Goal: Communication & Community: Answer question/provide support

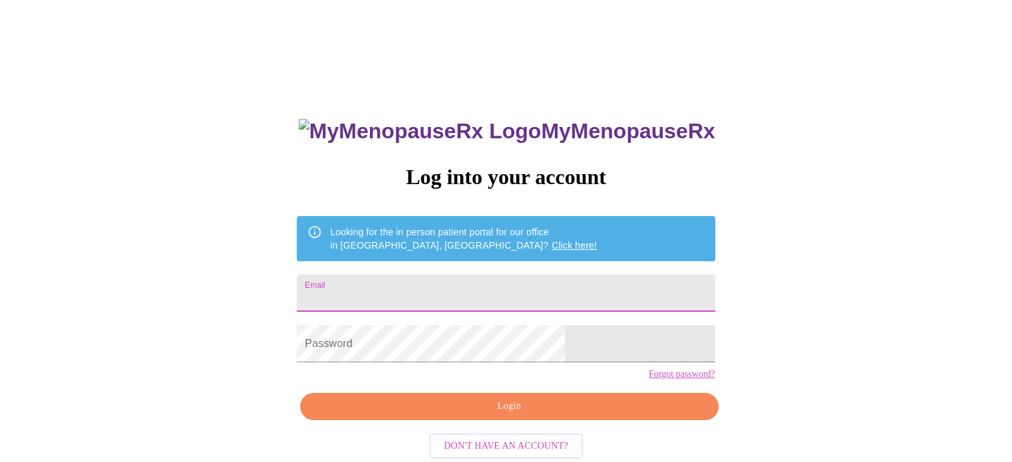
click at [418, 281] on input "Email" at bounding box center [506, 293] width 418 height 37
type input "p"
type input "[EMAIL_ADDRESS][DOMAIN_NAME]"
click at [152, 158] on div "MyMenopauseRx Log into your account Looking for the in person patient portal fo…" at bounding box center [505, 282] width 1001 height 555
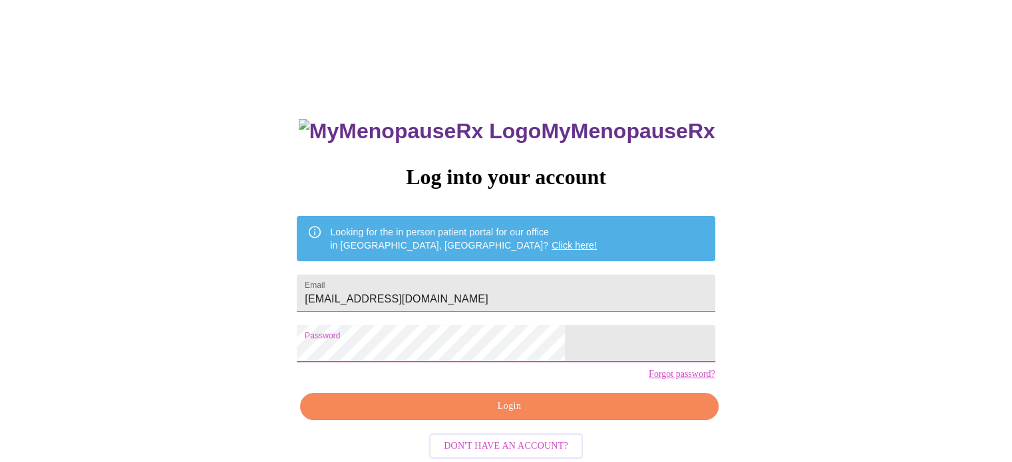
click at [510, 415] on span "Login" at bounding box center [508, 406] width 387 height 17
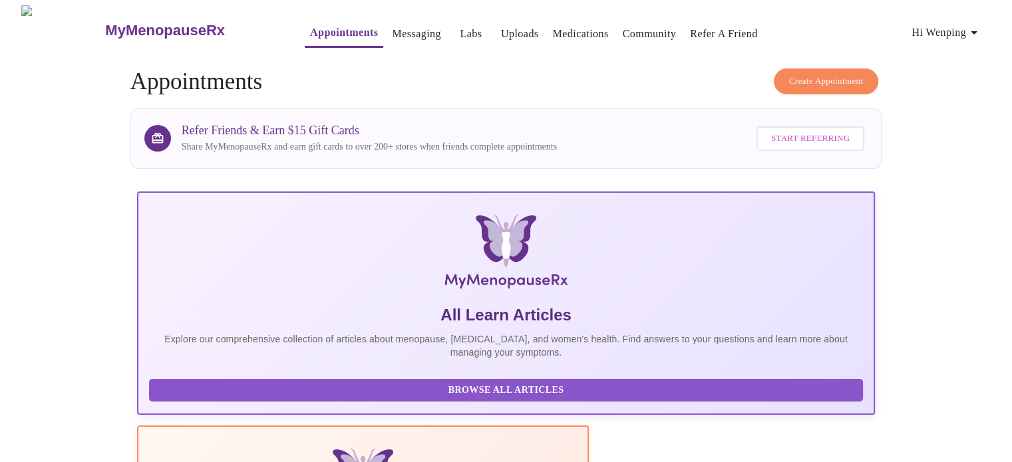
click at [977, 31] on icon "button" at bounding box center [973, 32] width 7 height 3
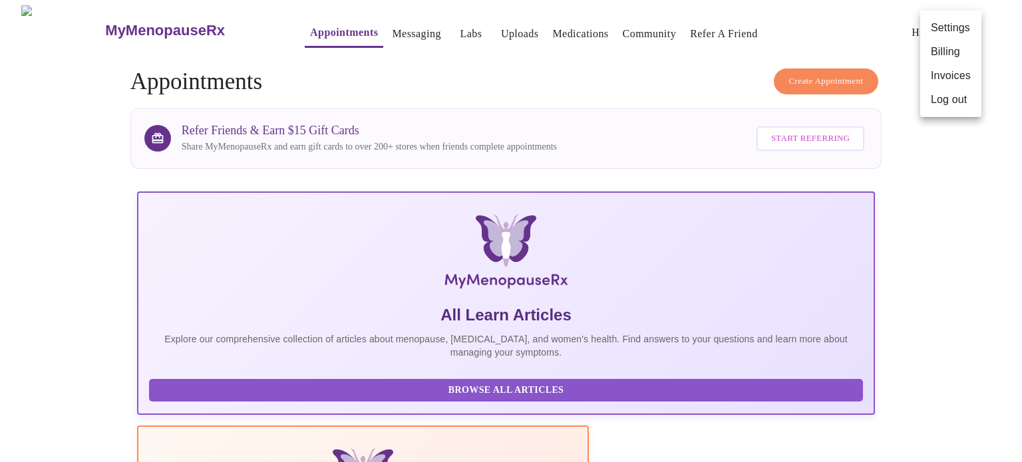
click at [942, 198] on div at bounding box center [511, 231] width 1022 height 462
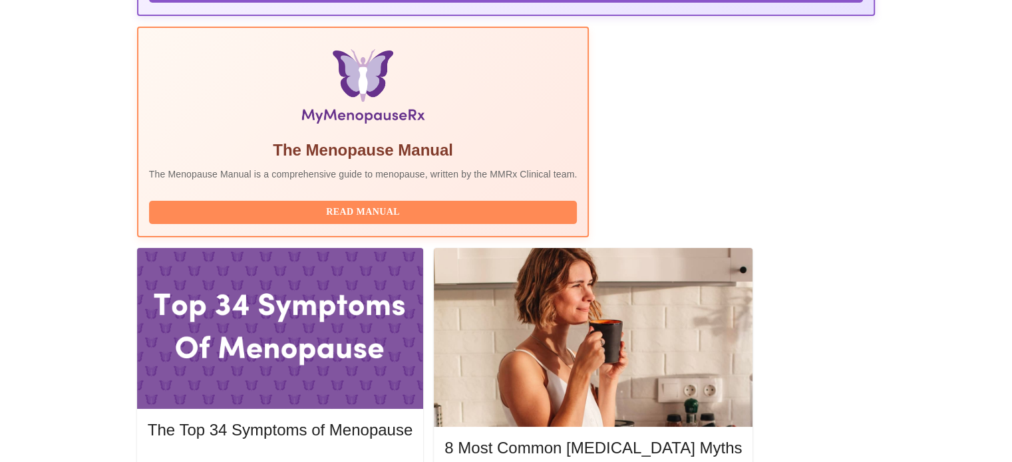
scroll to position [414, 0]
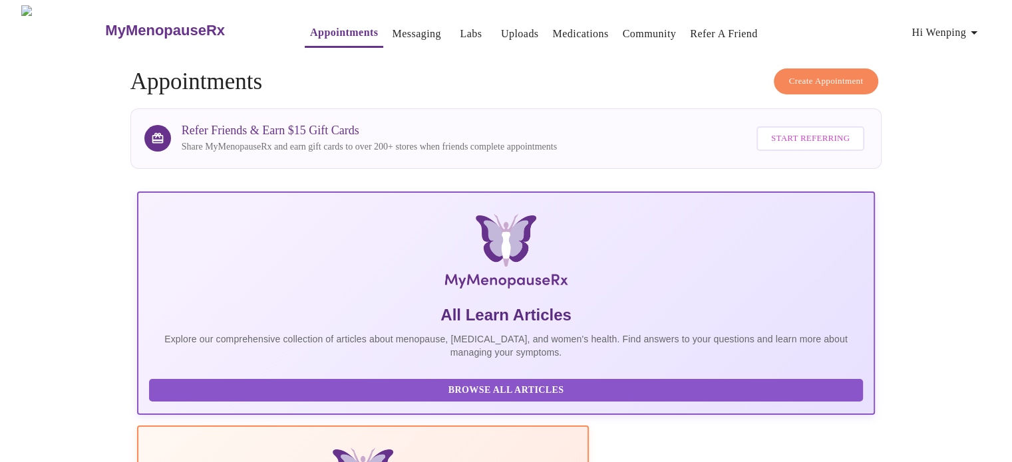
scroll to position [0, 0]
click at [392, 25] on link "Messaging" at bounding box center [416, 34] width 49 height 19
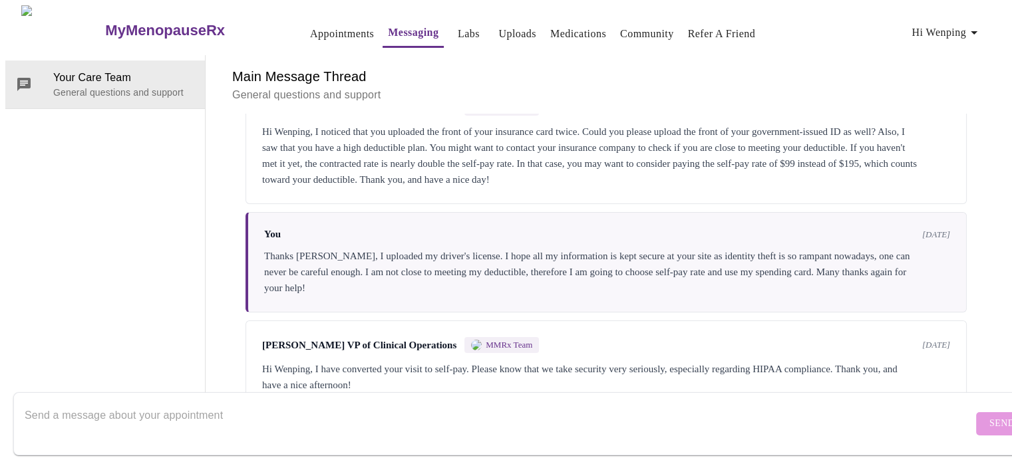
scroll to position [97, 0]
click at [281, 409] on textarea "Send a message about your appointment" at bounding box center [499, 423] width 948 height 43
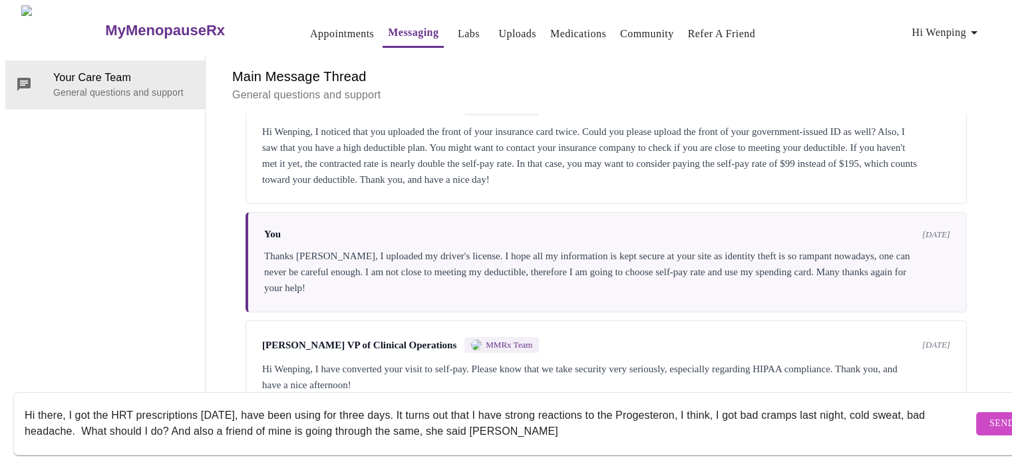
click at [500, 421] on textarea "Hi there, I got the HRT prescriptions four days ago, have been using for three …" at bounding box center [499, 423] width 948 height 43
drag, startPoint x: 487, startPoint y: 418, endPoint x: 543, endPoint y: 417, distance: 55.9
click at [543, 417] on textarea "Hi there, I got the HRT prescriptions four days ago, have been using for three …" at bounding box center [499, 423] width 948 height 43
paste textarea "osterone"
click at [188, 417] on textarea "Hi there, I got the HRT prescriptions four days ago, have been using for three …" at bounding box center [499, 423] width 948 height 43
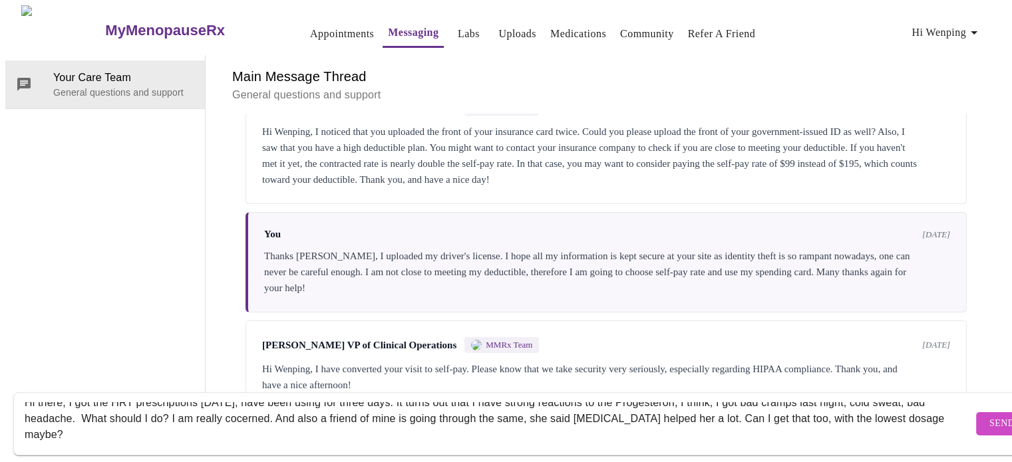
scroll to position [16, 0]
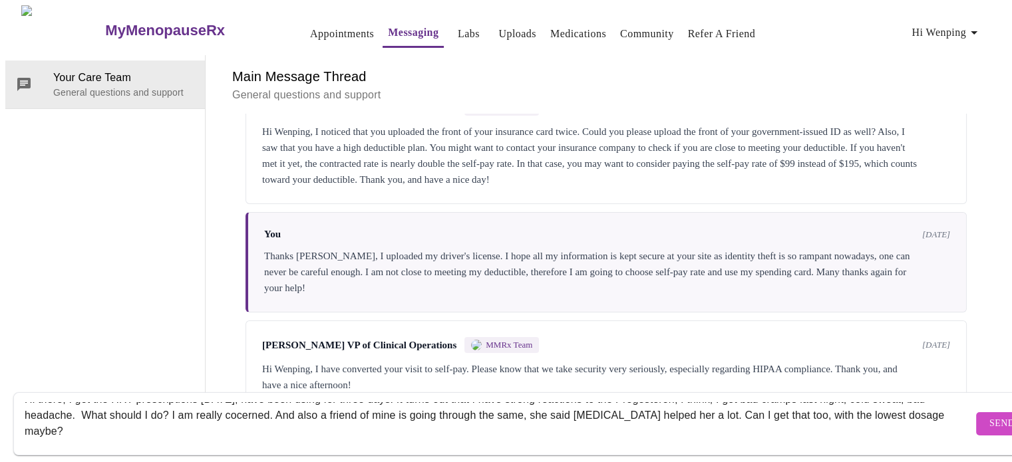
click at [149, 417] on textarea "Hi there, I got the HRT prescriptions four days ago, have been using for three …" at bounding box center [499, 423] width 948 height 43
type textarea "Hi there, I got the HRT prescriptions four days ago, have been using for three …"
click at [989, 416] on span "Send" at bounding box center [1001, 424] width 25 height 17
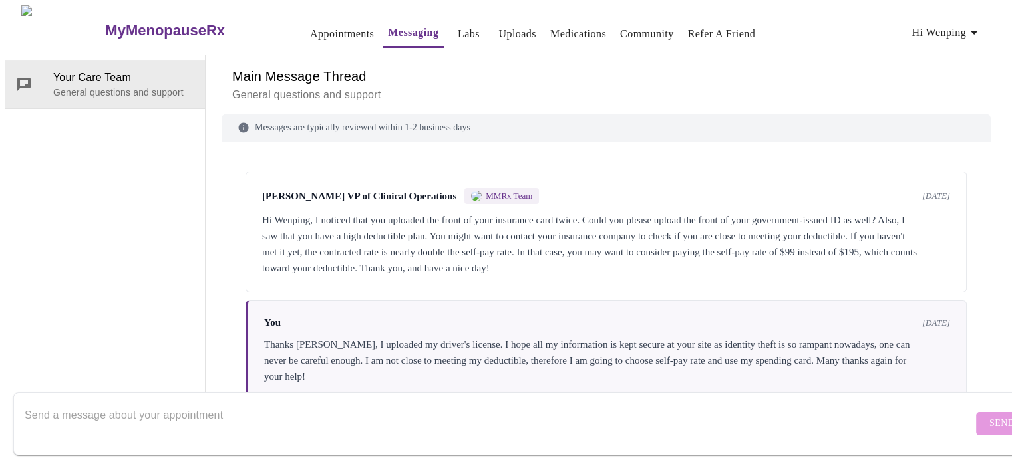
scroll to position [0, 0]
click at [312, 25] on link "Appointments" at bounding box center [342, 34] width 64 height 19
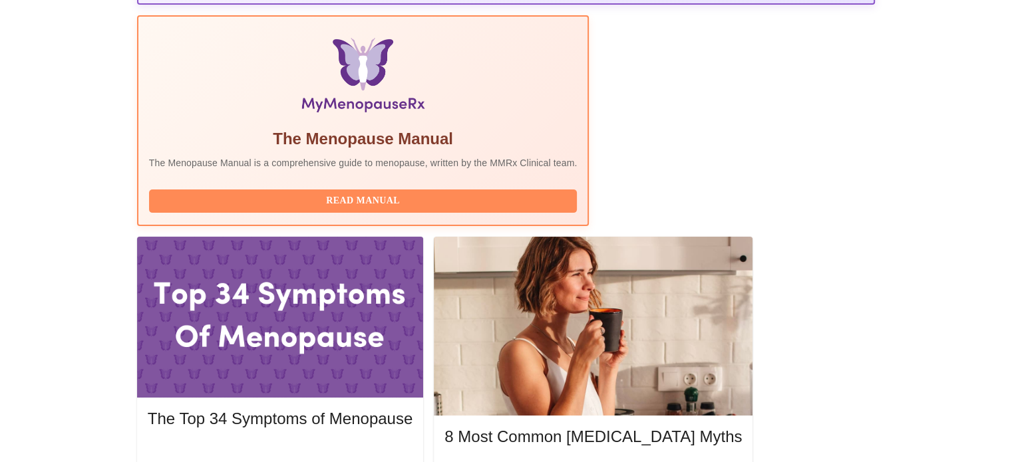
scroll to position [414, 0]
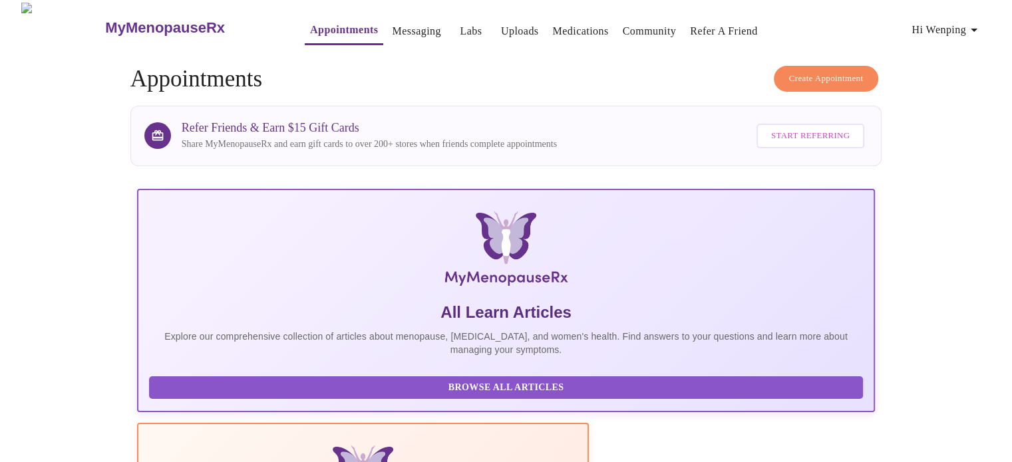
scroll to position [0, 0]
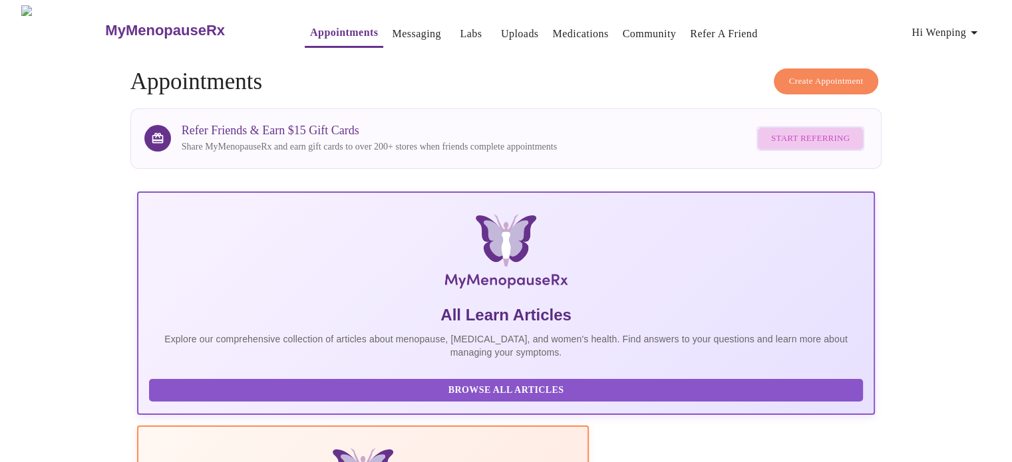
click at [817, 131] on span "Start Referring" at bounding box center [810, 138] width 78 height 15
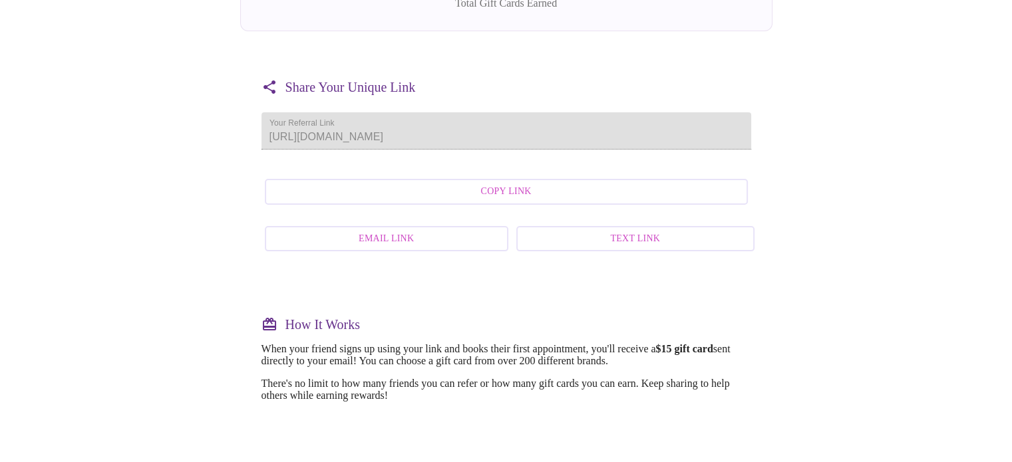
scroll to position [333, 0]
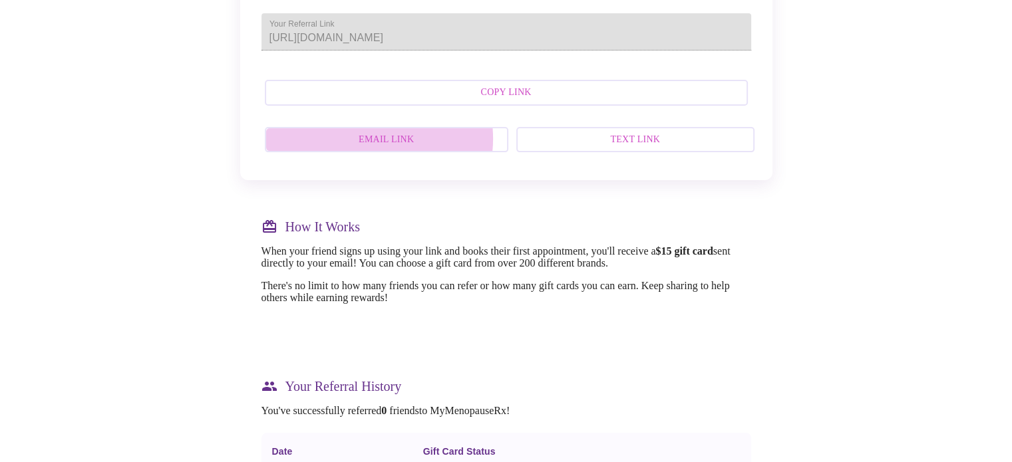
click at [390, 148] on span "Email Link" at bounding box center [386, 140] width 214 height 17
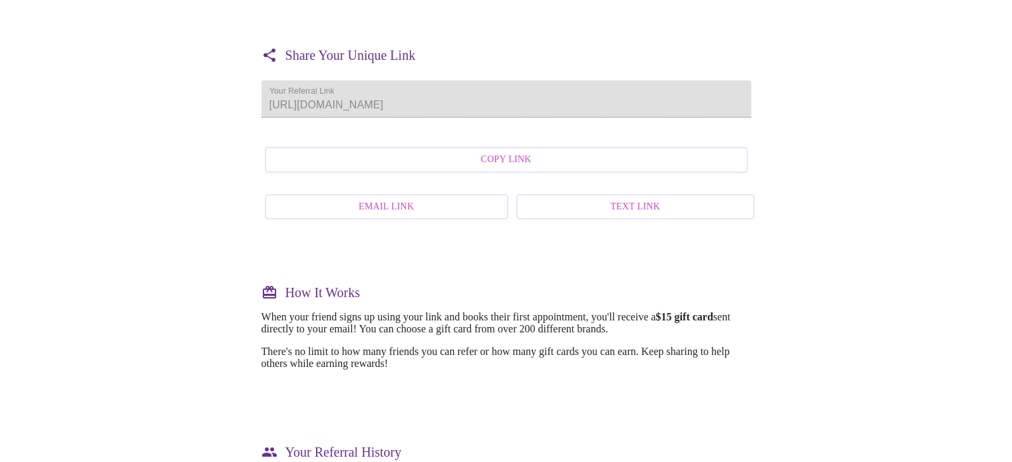
scroll to position [200, 0]
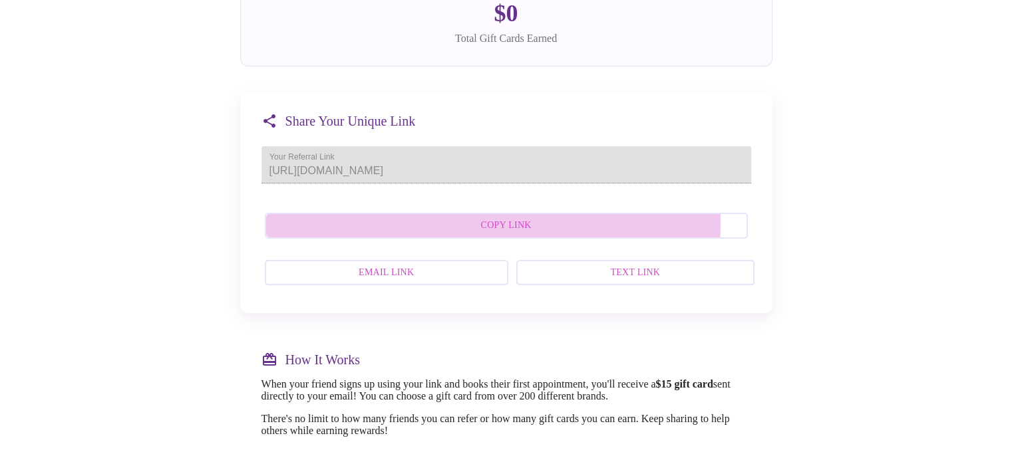
click at [508, 234] on span "Copy Link" at bounding box center [506, 225] width 454 height 17
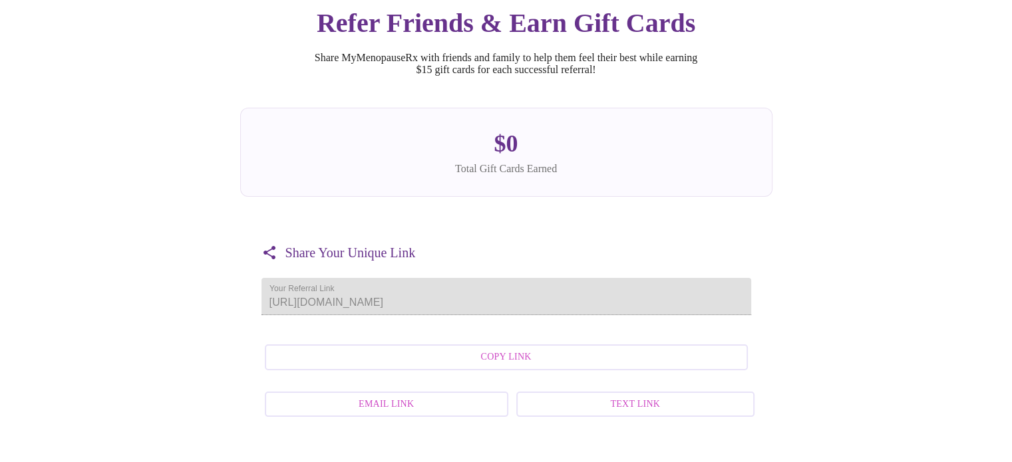
scroll to position [0, 0]
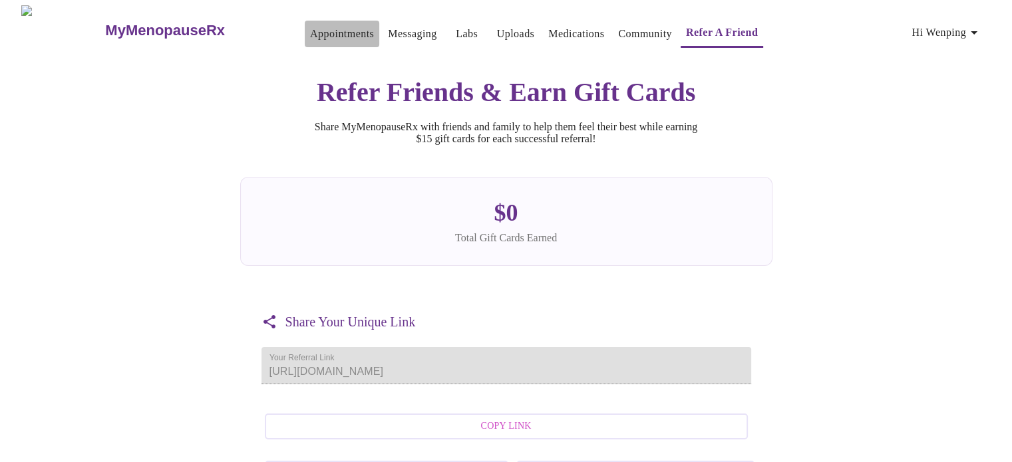
click at [310, 26] on link "Appointments" at bounding box center [342, 34] width 64 height 19
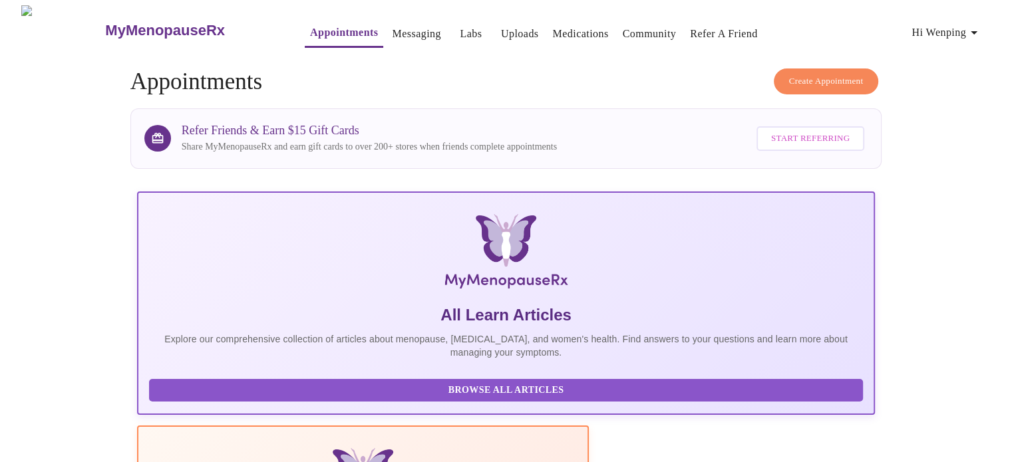
click at [823, 68] on button "Create Appointment" at bounding box center [825, 81] width 105 height 26
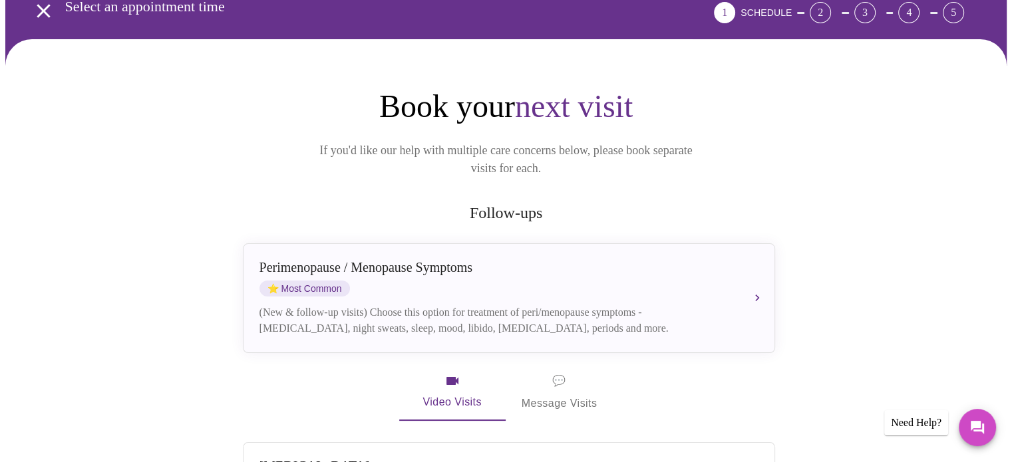
scroll to position [133, 0]
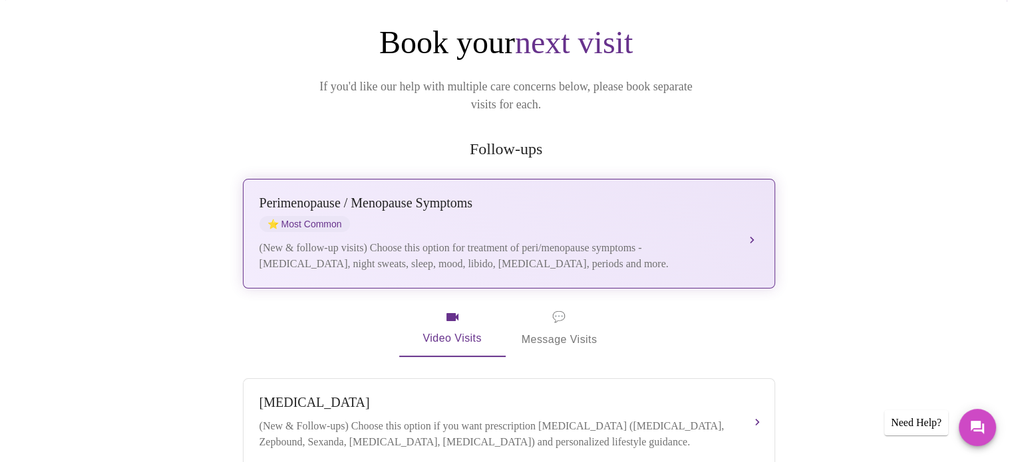
click at [751, 211] on button "Perimenopause / Menopause Symptoms ⭐ Most Common (New & follow-up visits) Choos…" at bounding box center [509, 234] width 532 height 110
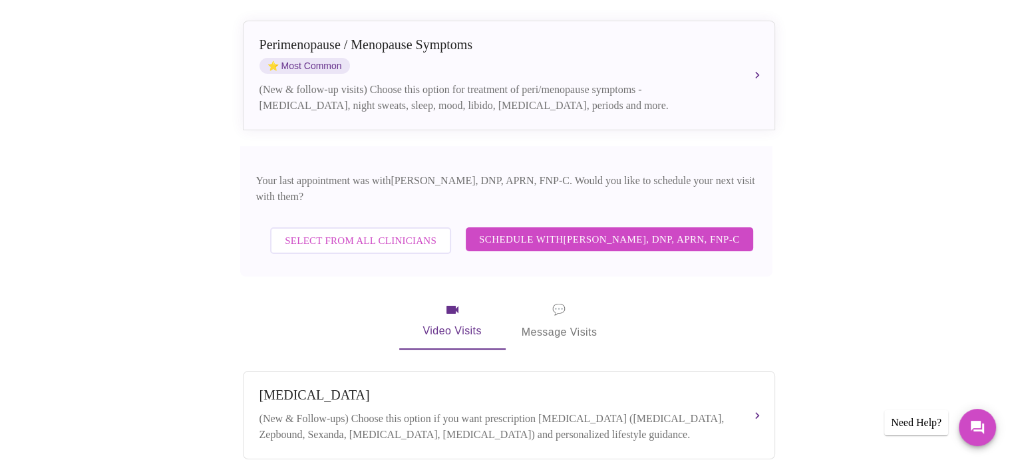
scroll to position [333, 0]
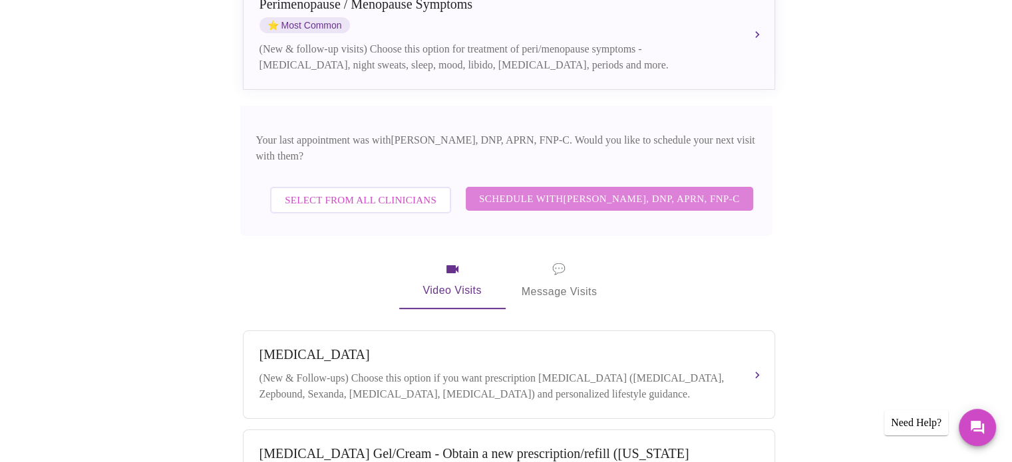
click at [616, 190] on span "Schedule with Jillian Montefusco, DNP, APRN, FNP-C" at bounding box center [609, 198] width 261 height 17
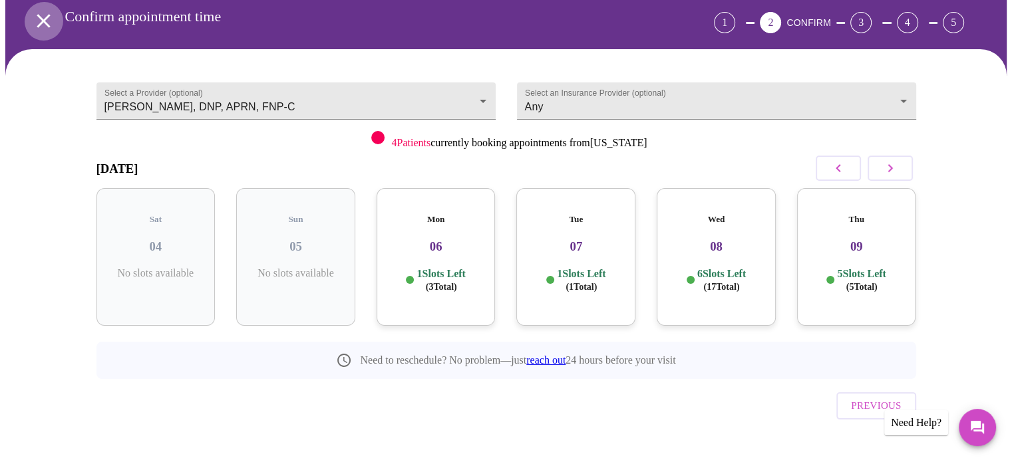
click at [39, 17] on icon "open drawer" at bounding box center [43, 20] width 23 height 23
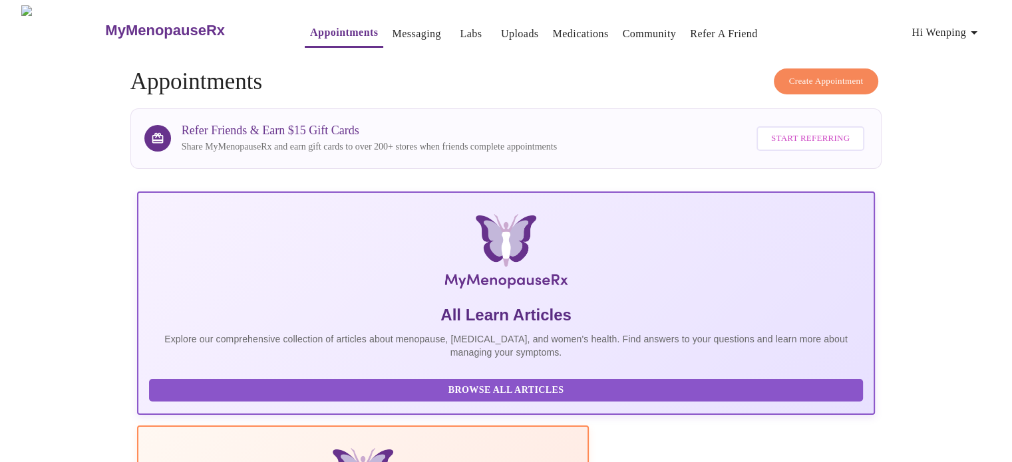
click at [813, 74] on span "Create Appointment" at bounding box center [826, 81] width 74 height 15
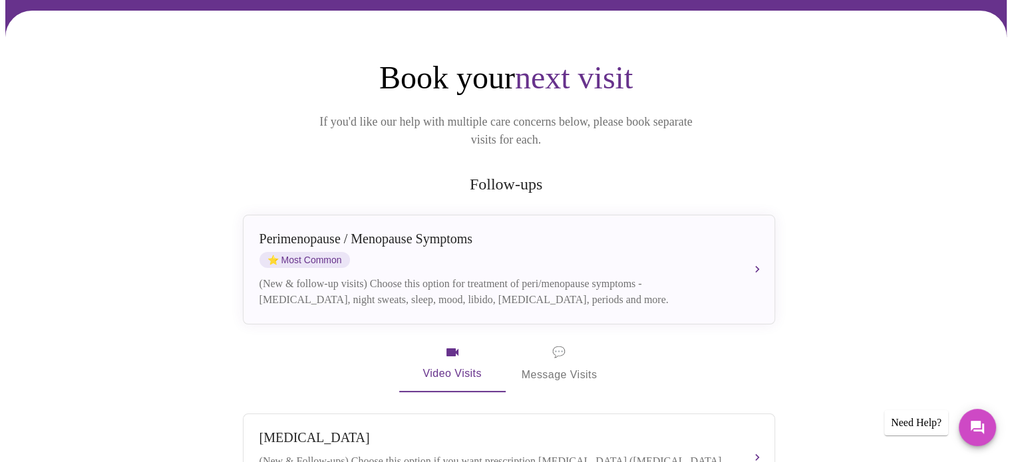
scroll to position [200, 0]
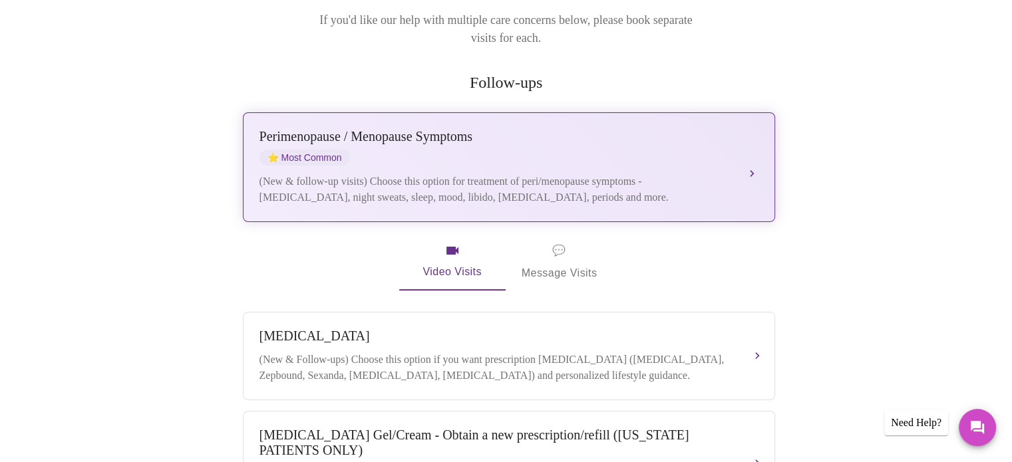
click at [750, 150] on button "Perimenopause / Menopause Symptoms ⭐ Most Common (New & follow-up visits) Choos…" at bounding box center [509, 167] width 532 height 110
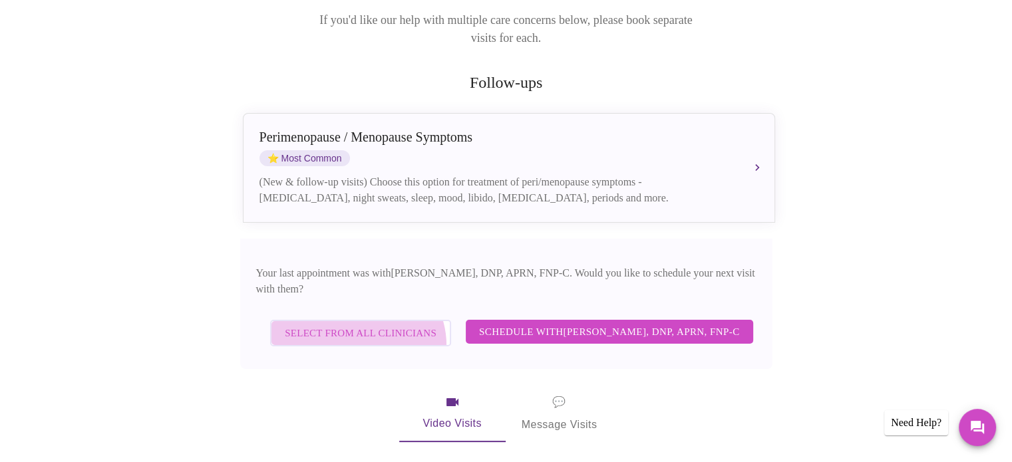
click at [345, 325] on span "Select from All Clinicians" at bounding box center [361, 333] width 152 height 17
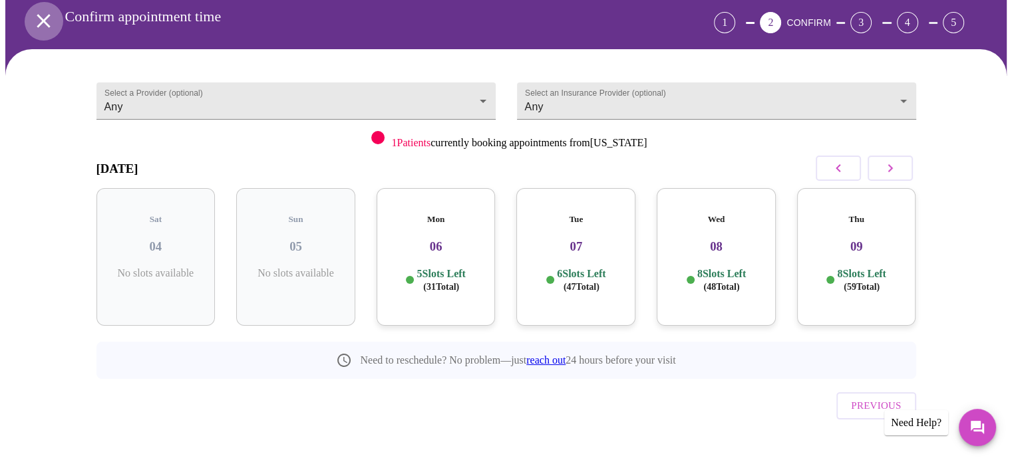
click at [39, 17] on icon "open drawer" at bounding box center [43, 20] width 23 height 23
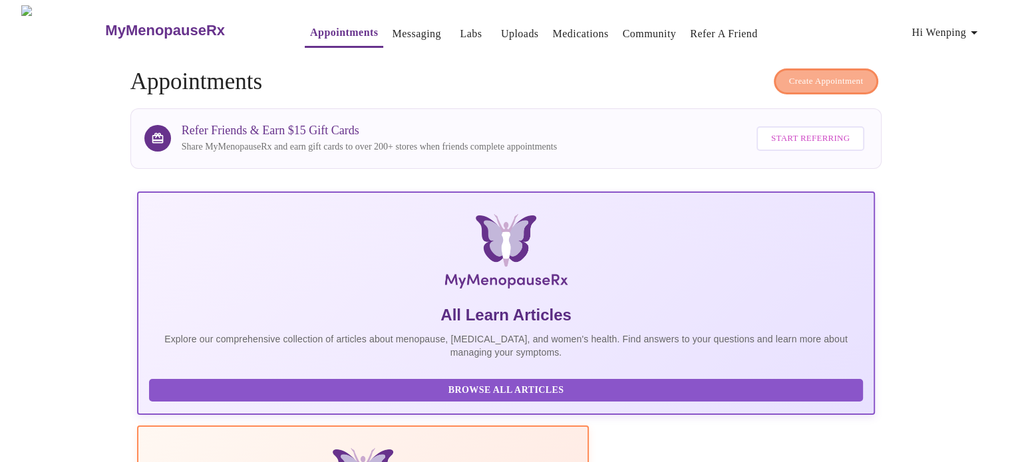
click at [843, 74] on span "Create Appointment" at bounding box center [826, 81] width 74 height 15
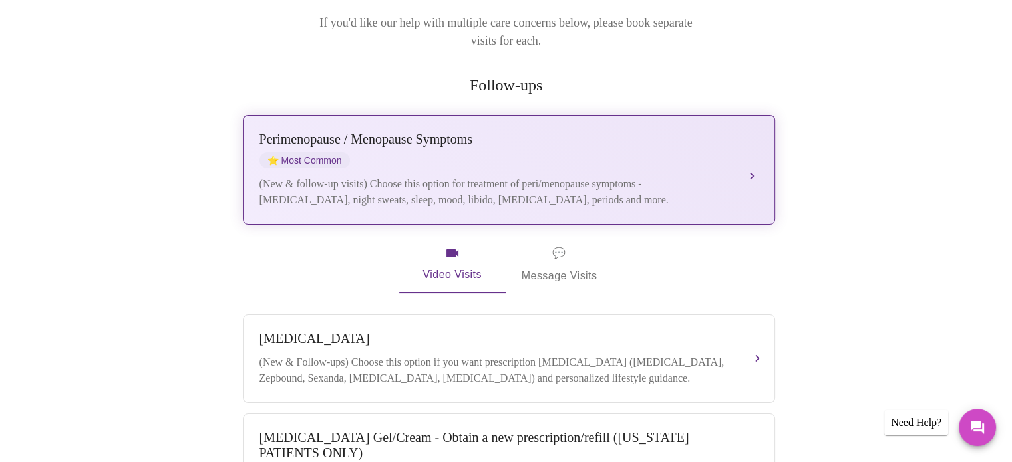
scroll to position [200, 0]
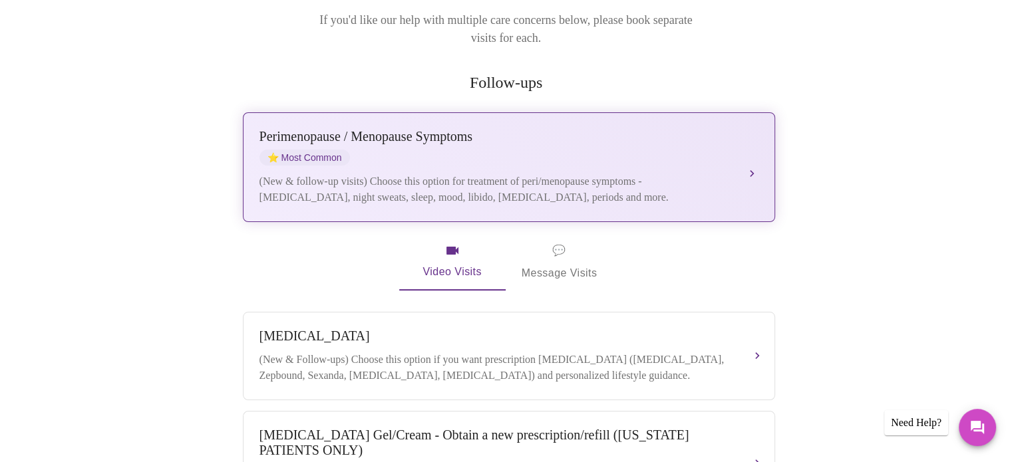
click at [748, 148] on button "Perimenopause / Menopause Symptoms ⭐ Most Common (New & follow-up visits) Choos…" at bounding box center [509, 167] width 532 height 110
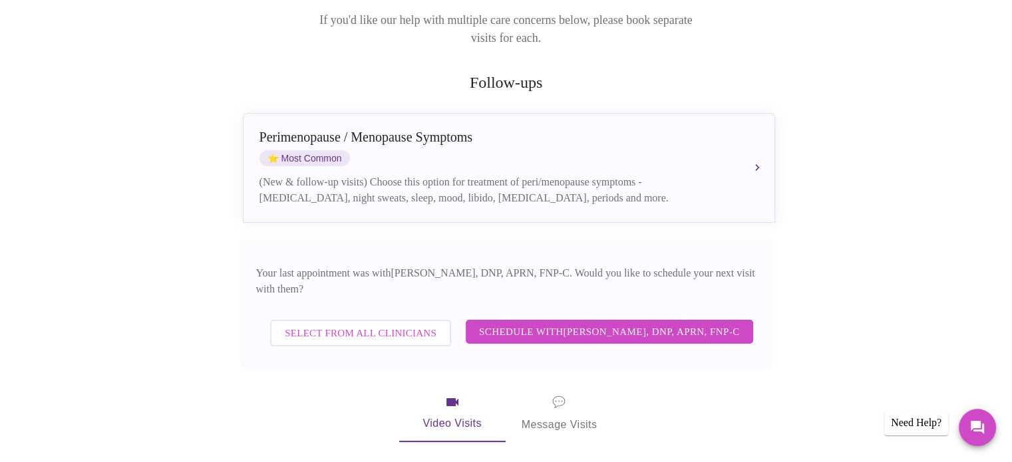
click at [620, 323] on span "Schedule with Jillian Montefusco, DNP, APRN, FNP-C" at bounding box center [609, 331] width 261 height 17
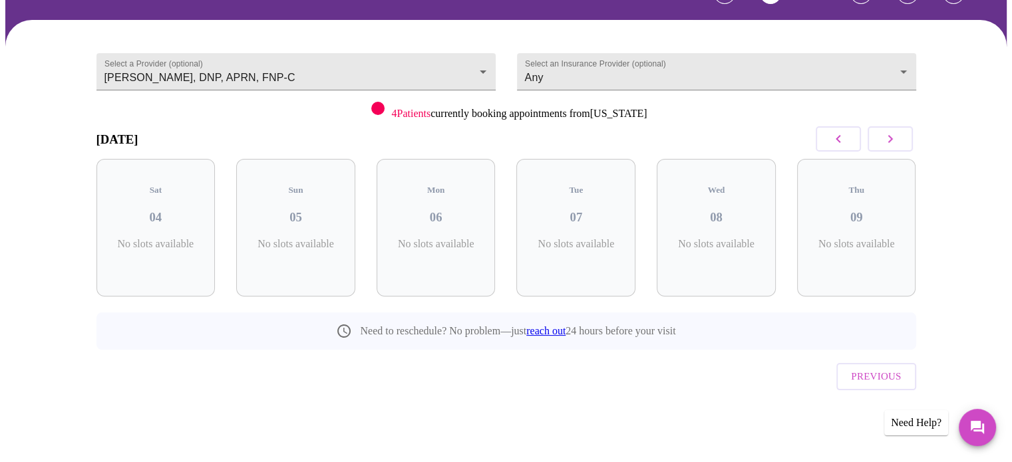
scroll to position [59, 0]
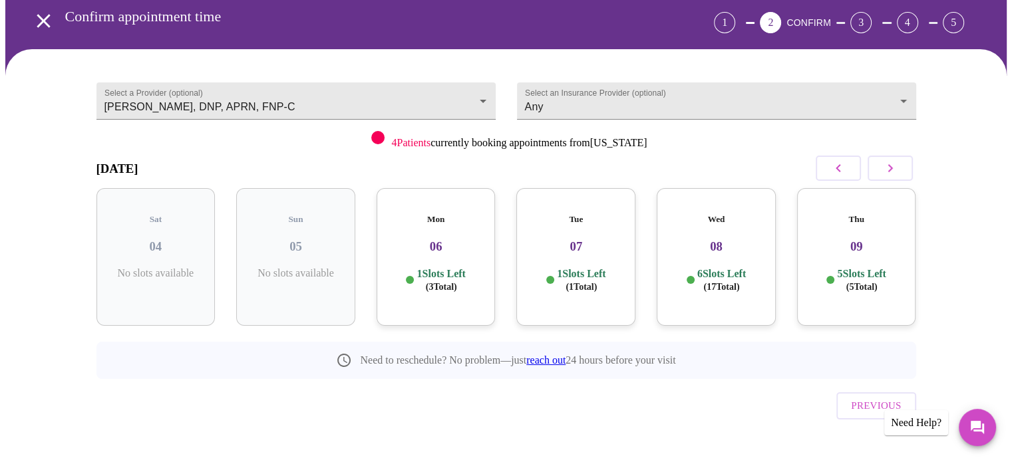
click at [436, 282] on span "( 3 Total)" at bounding box center [441, 287] width 31 height 10
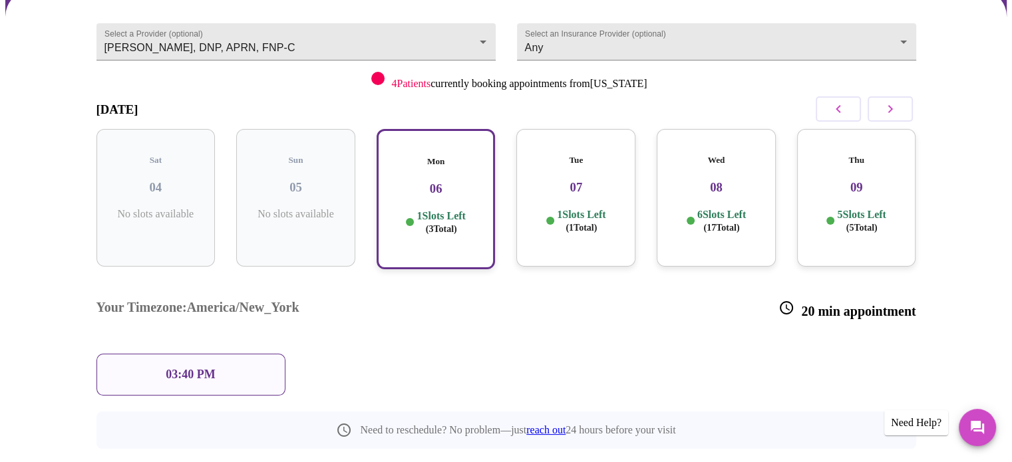
scroll to position [167, 0]
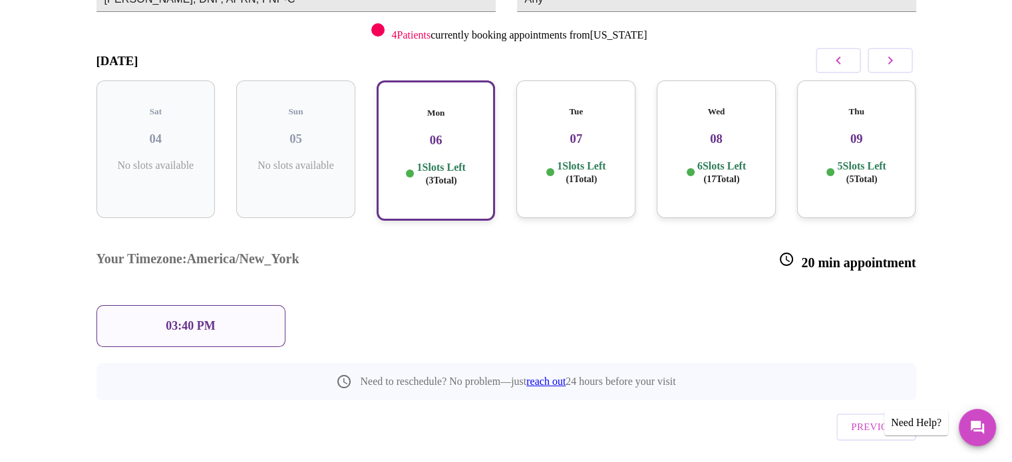
click at [215, 319] on p "03:40 PM" at bounding box center [190, 326] width 49 height 14
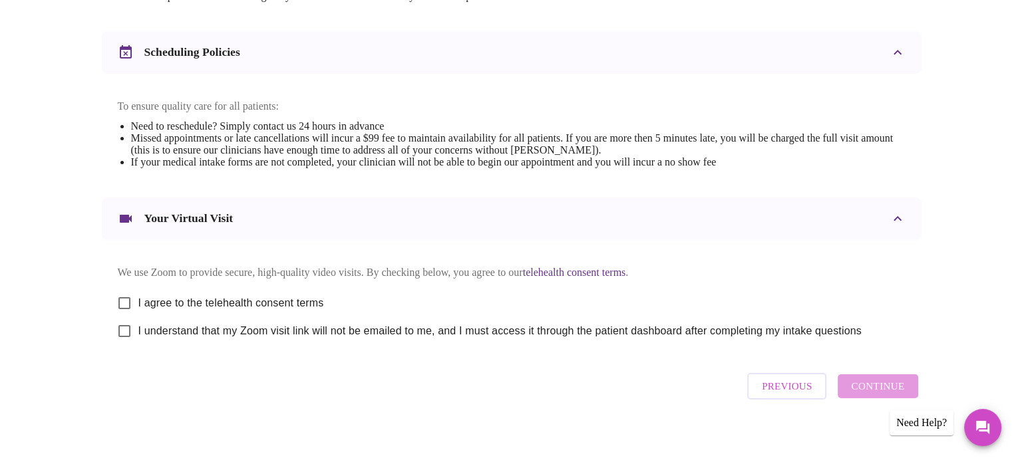
scroll to position [501, 0]
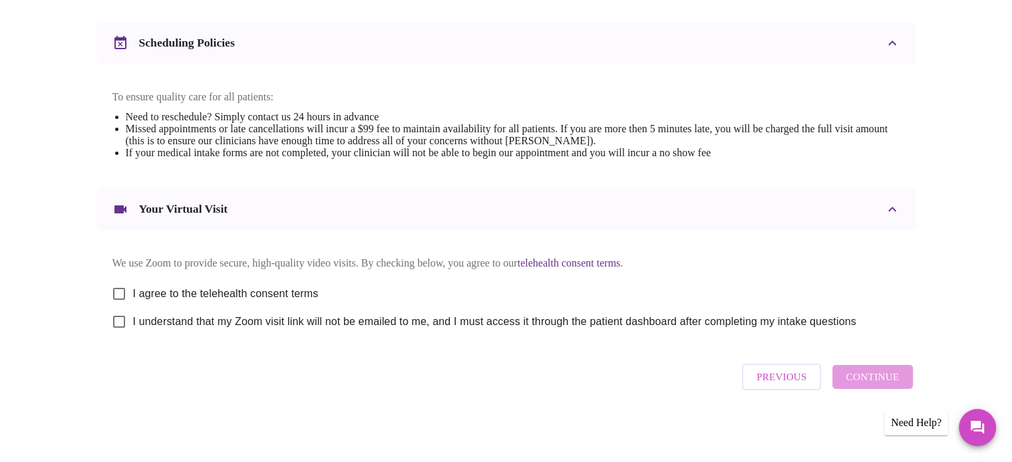
click at [117, 292] on input "I agree to the telehealth consent terms" at bounding box center [119, 294] width 28 height 28
checkbox input "true"
click at [120, 321] on input "I understand that my Zoom visit link will not be emailed to me, and I must acce…" at bounding box center [119, 322] width 28 height 28
checkbox input "true"
click at [974, 430] on icon "Messages" at bounding box center [976, 427] width 13 height 13
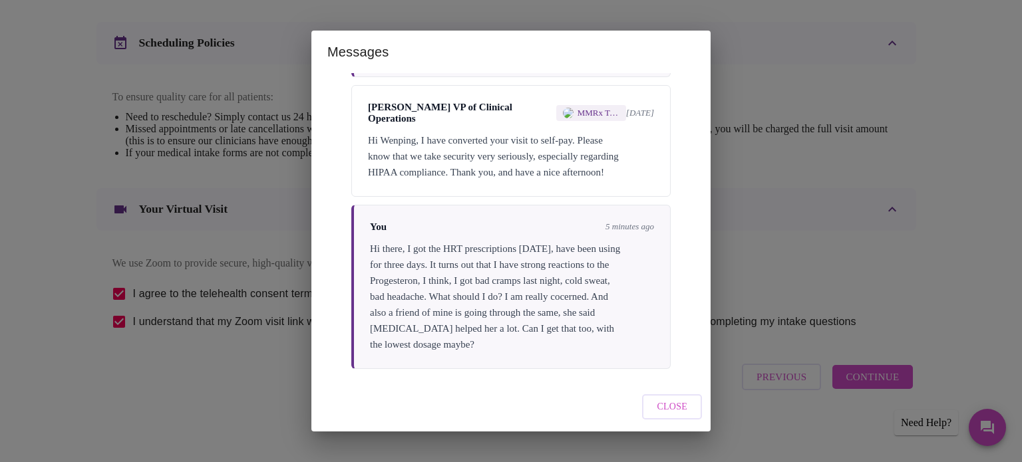
scroll to position [472, 0]
click at [679, 407] on span "Close" at bounding box center [671, 407] width 31 height 17
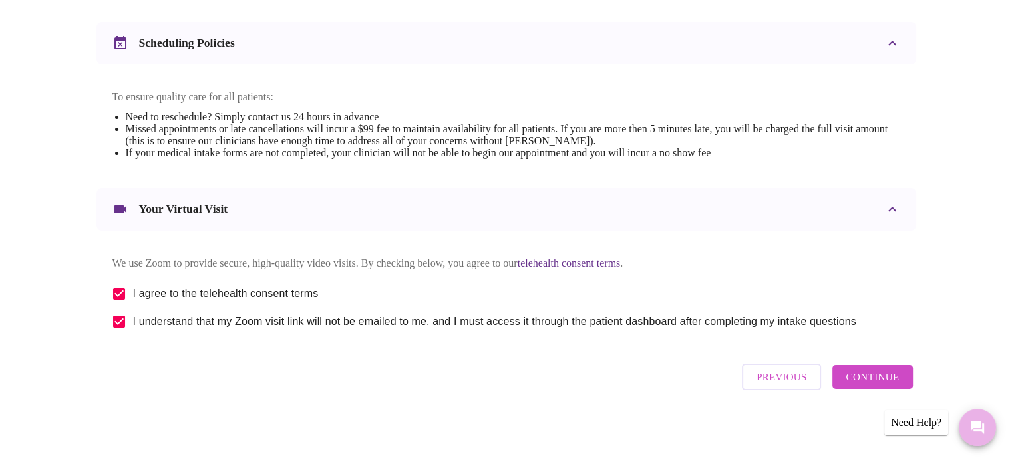
click at [974, 426] on icon "Messages" at bounding box center [976, 427] width 13 height 13
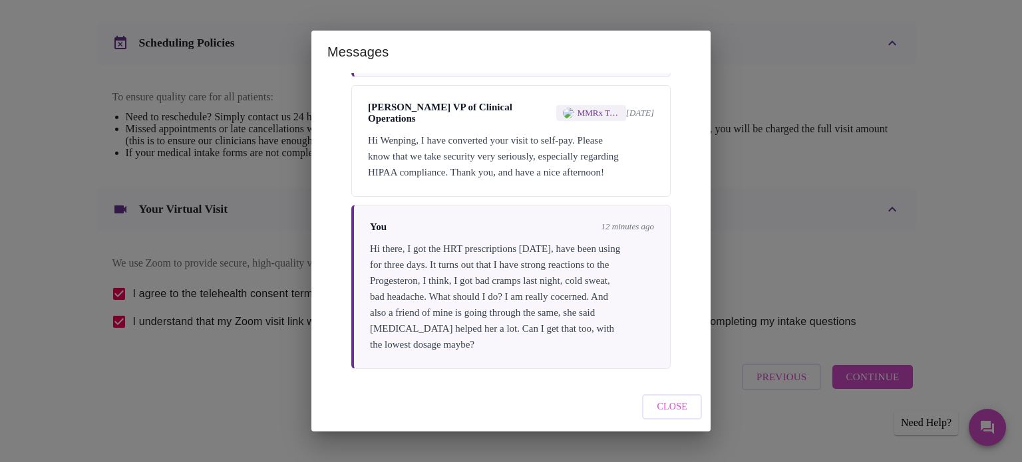
click at [671, 404] on span "Close" at bounding box center [671, 407] width 31 height 17
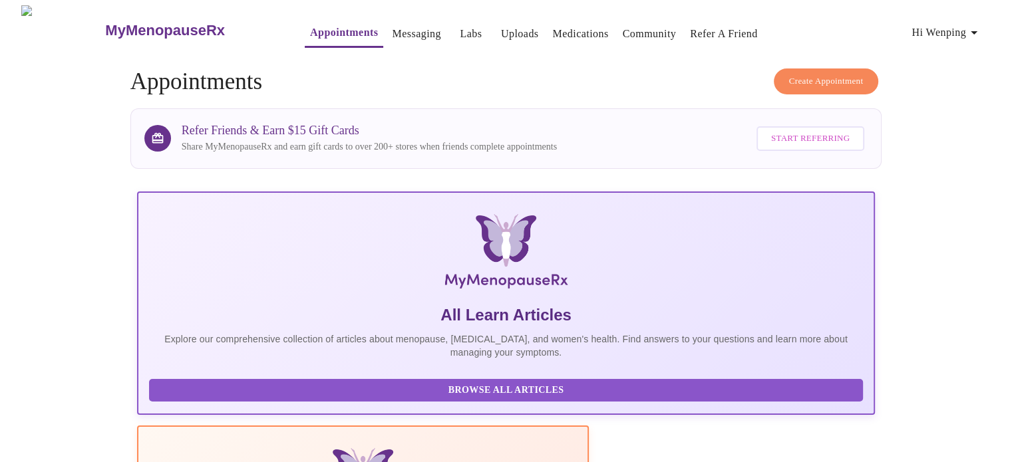
click at [392, 30] on link "Messaging" at bounding box center [416, 34] width 49 height 19
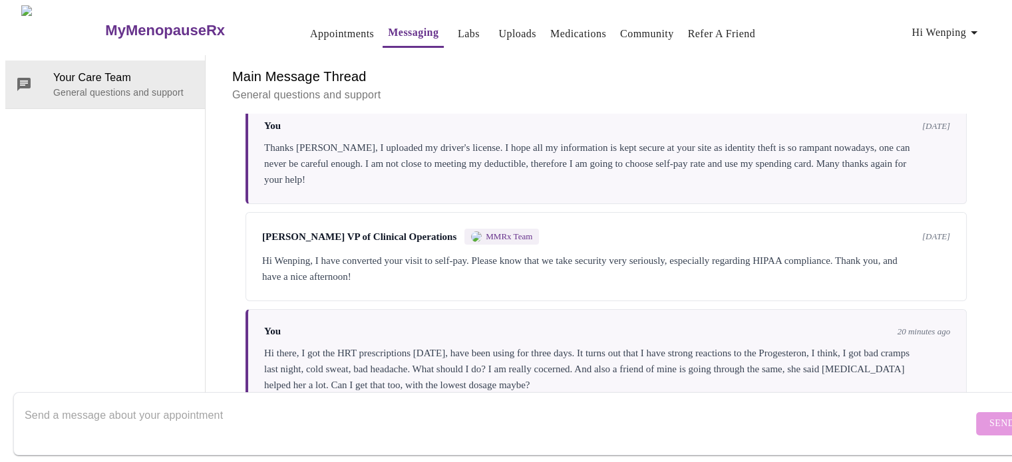
scroll to position [209, 0]
click at [243, 408] on textarea "Send a message about your appointment" at bounding box center [499, 423] width 948 height 43
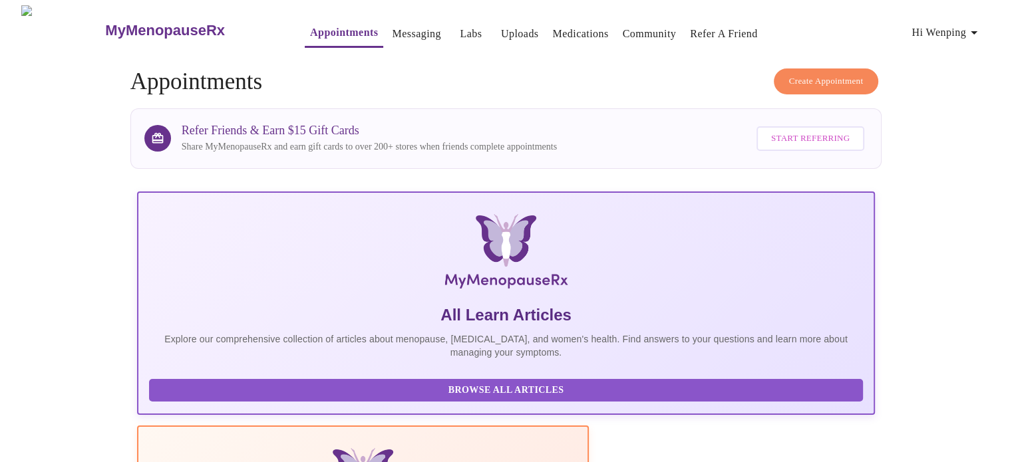
click at [392, 29] on link "Messaging" at bounding box center [416, 34] width 49 height 19
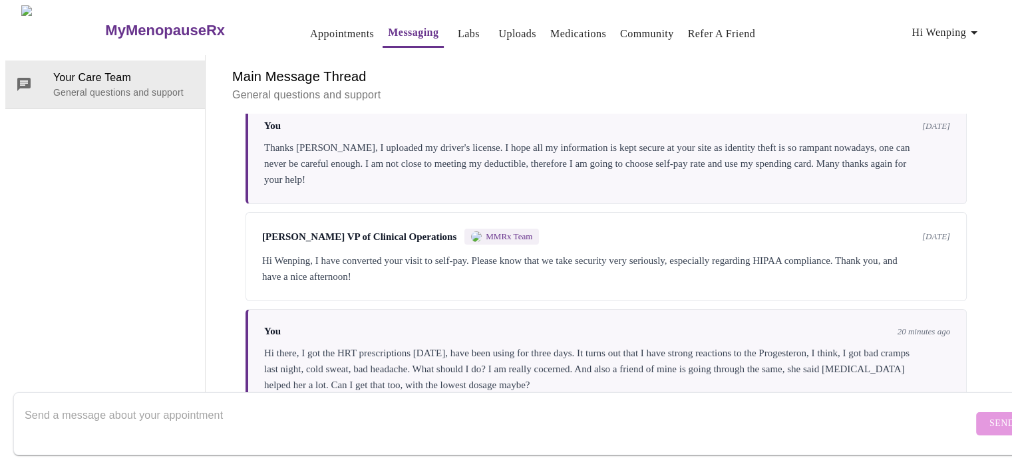
scroll to position [209, 0]
click at [264, 402] on textarea "Send a message about your appointment" at bounding box center [499, 423] width 948 height 43
type textarea "H"
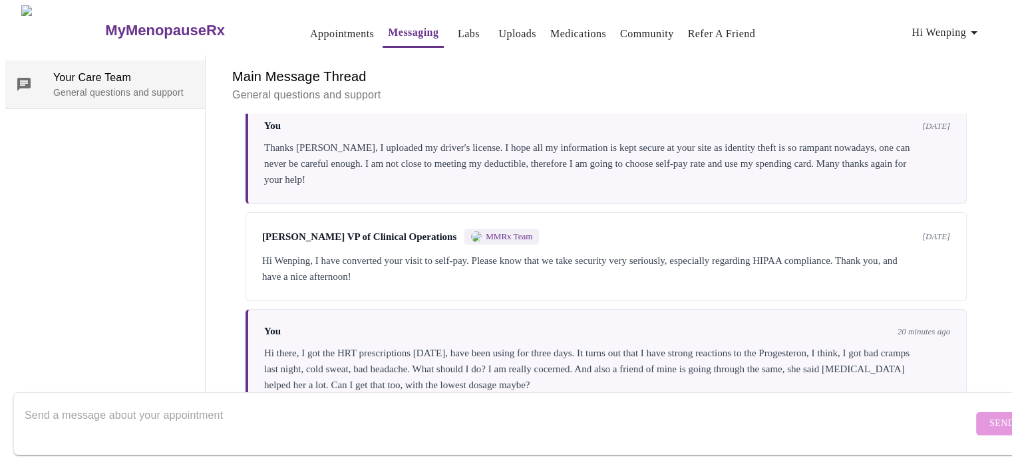
click at [73, 86] on p "General questions and support" at bounding box center [123, 92] width 141 height 13
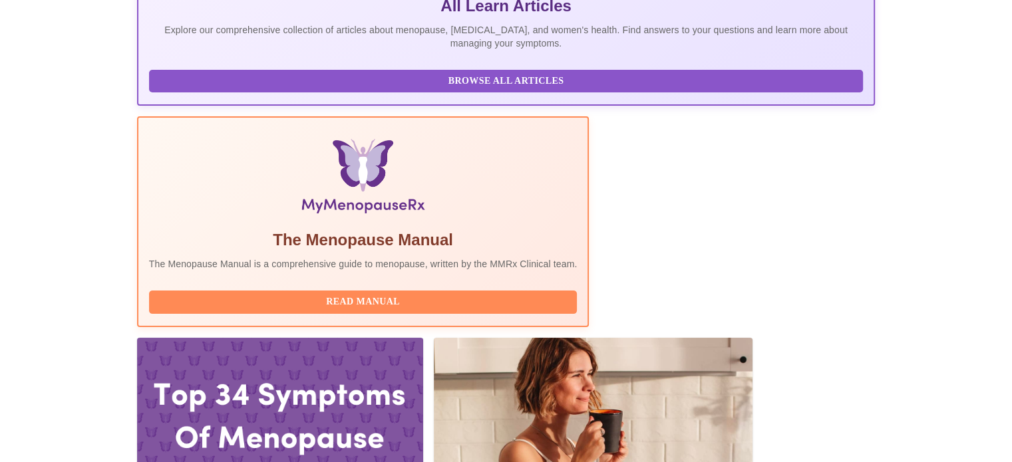
scroll to position [333, 0]
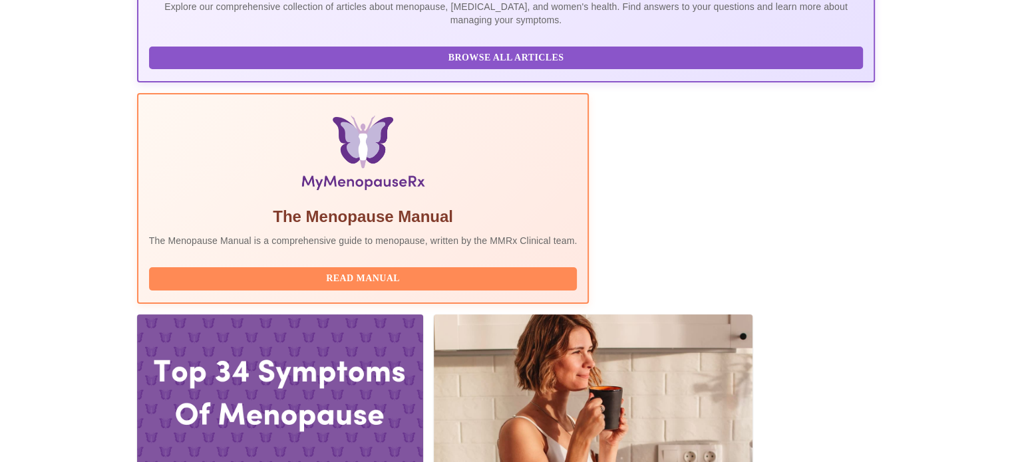
drag, startPoint x: 229, startPoint y: 207, endPoint x: 261, endPoint y: 208, distance: 31.3
copy h3 "Jillian"
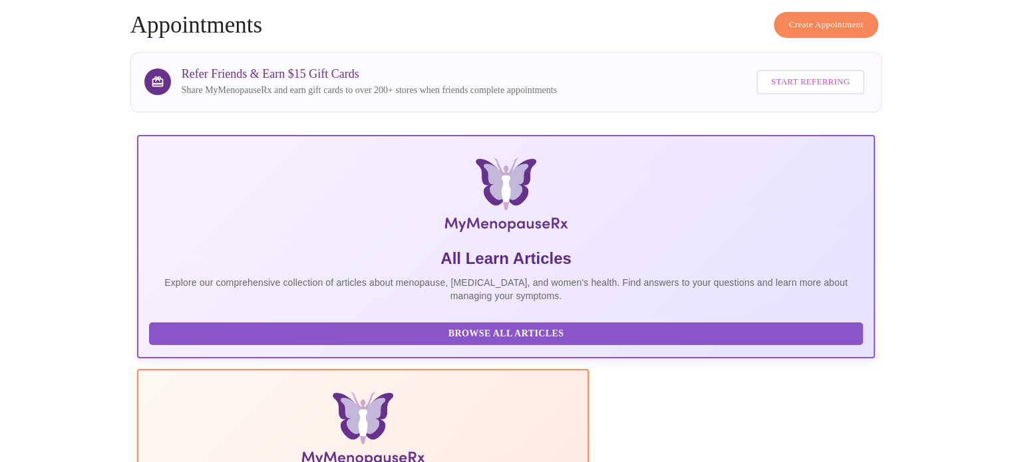
scroll to position [0, 0]
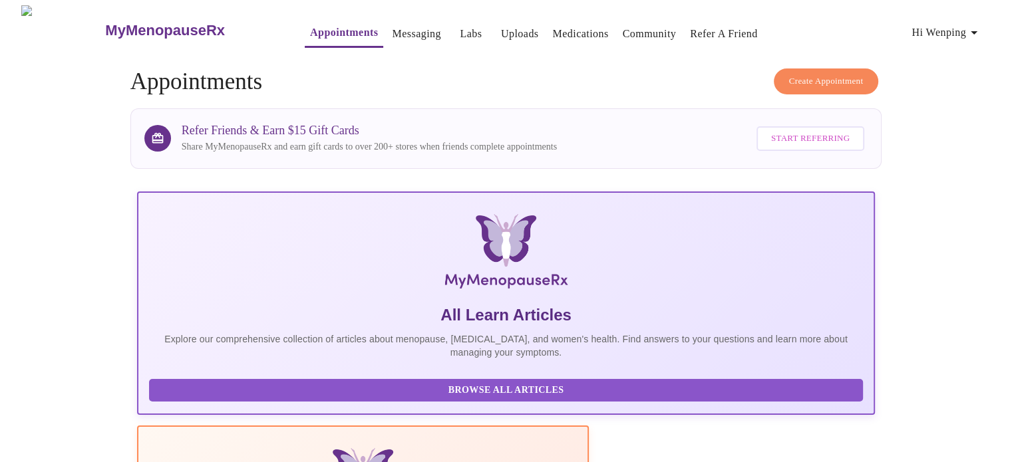
click at [392, 27] on link "Messaging" at bounding box center [416, 34] width 49 height 19
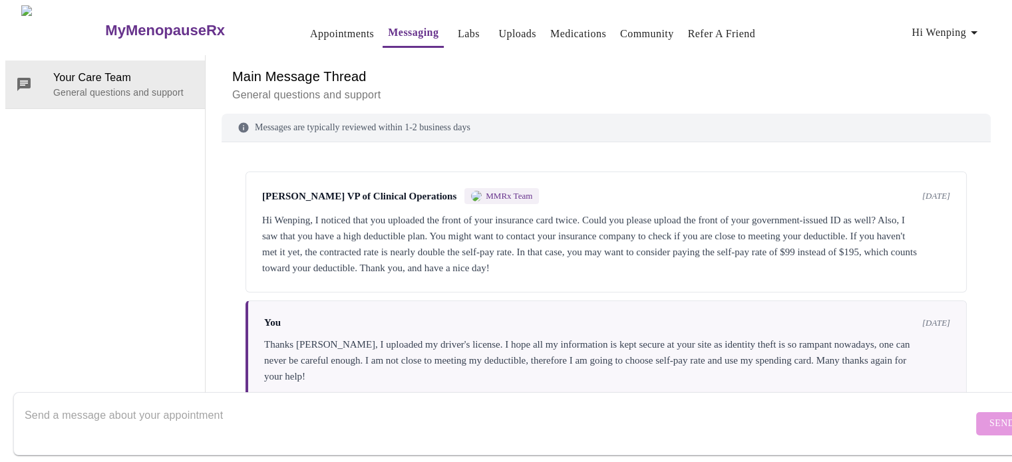
scroll to position [209, 0]
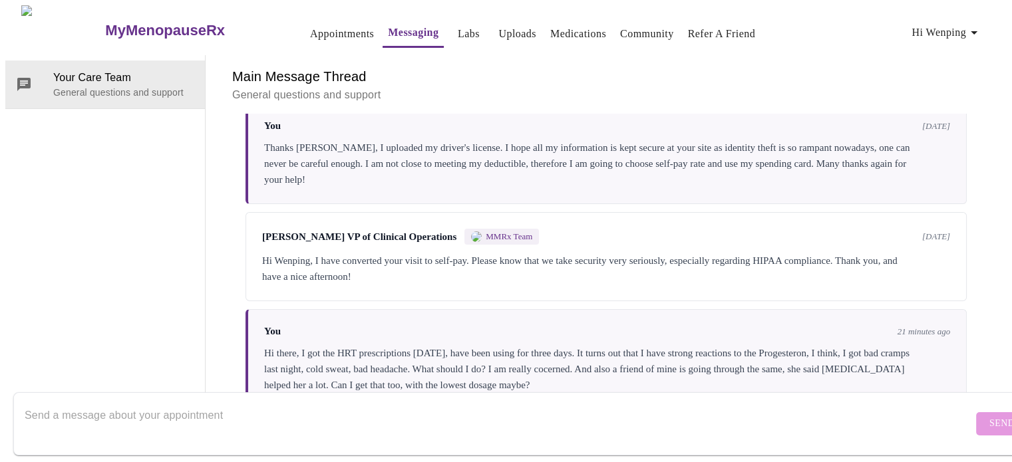
click at [255, 404] on textarea "Send a message about your appointment" at bounding box center [499, 423] width 948 height 43
paste textarea "Jillian"
click at [114, 404] on textarea "Hi Jillian," at bounding box center [499, 423] width 948 height 43
paste textarea "I wanted to update you regarding my HRT. I have been taking the oral progestero…"
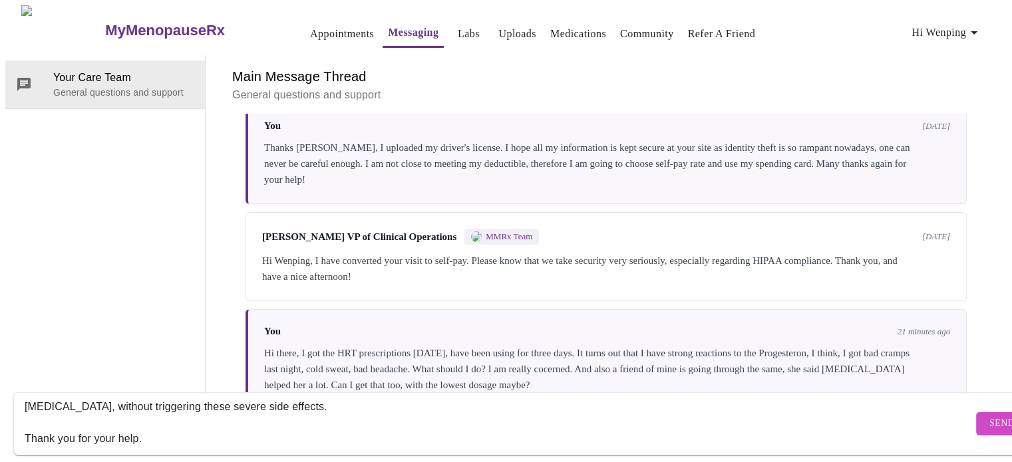
scroll to position [0, 0]
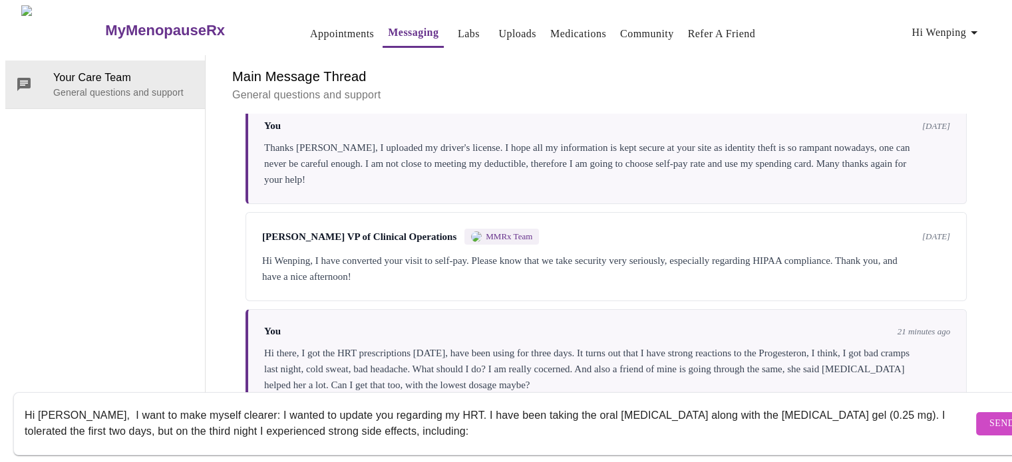
drag, startPoint x: 74, startPoint y: 402, endPoint x: 220, endPoint y: 410, distance: 146.5
click at [220, 410] on textarea "Hi Jillian, I want to make myself clearer: I wanted to update you regarding my …" at bounding box center [499, 423] width 948 height 43
click at [652, 403] on textarea "Hi Jillian, I wanted to update you regarding my HRT. I have been taking the ora…" at bounding box center [499, 423] width 948 height 43
click at [408, 422] on textarea "Hi Jillian, I wanted to update you regarding my HRT. I have been taking the ora…" at bounding box center [499, 423] width 948 height 43
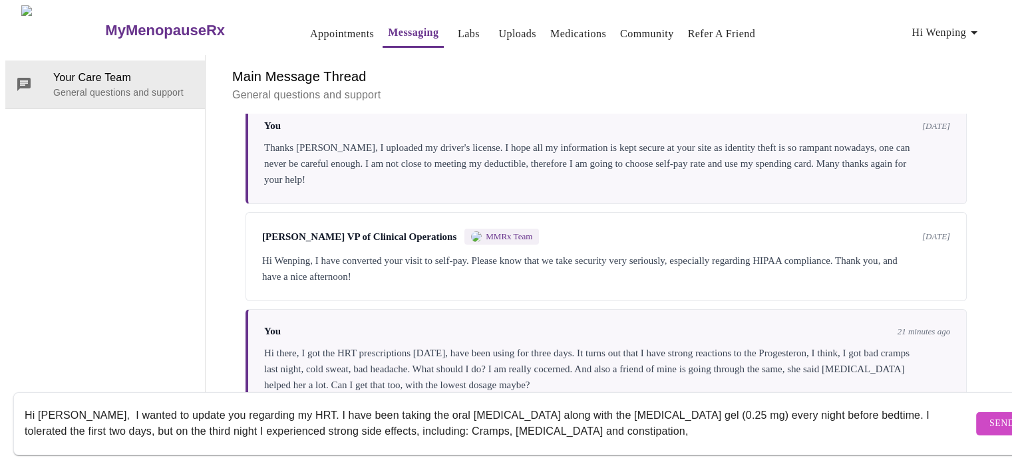
click at [599, 420] on textarea "Hi Jillian, I wanted to update you regarding my HRT. I have been taking the ora…" at bounding box center [499, 423] width 948 height 43
click at [689, 420] on textarea "Hi Jillian, I wanted to update you regarding my HRT. I have been taking the ora…" at bounding box center [499, 423] width 948 height 43
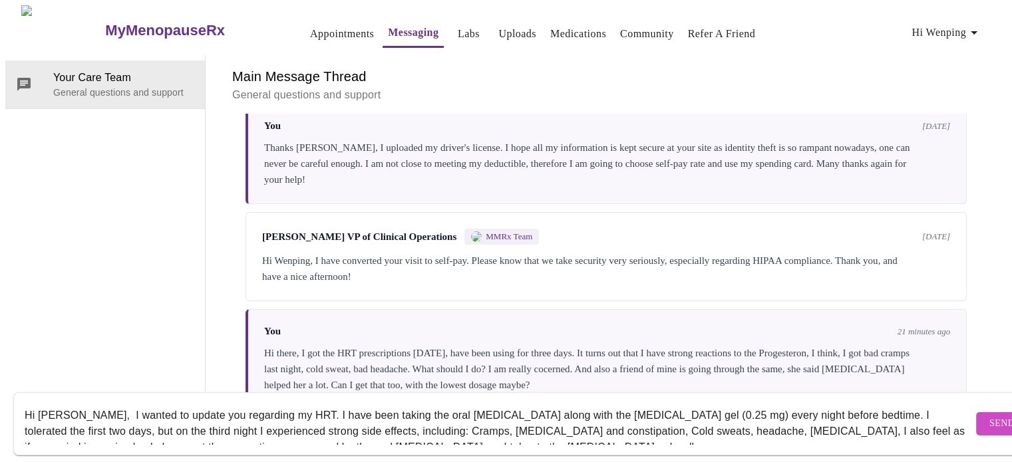
drag, startPoint x: 353, startPoint y: 394, endPoint x: 362, endPoint y: 400, distance: 11.4
click at [363, 402] on textarea "Hi Jillian, I wanted to update you regarding my HRT. I have been taking the ora…" at bounding box center [499, 423] width 948 height 43
click at [368, 406] on textarea "Hi Jillian, I wanted to update you regarding my HRT. I have been taking the ora…" at bounding box center [499, 423] width 948 height 43
drag, startPoint x: 354, startPoint y: 393, endPoint x: 368, endPoint y: 416, distance: 27.1
click at [368, 416] on textarea "Hi Jillian, I wanted to update you regarding my HRT. I have been taking the ora…" at bounding box center [499, 423] width 948 height 43
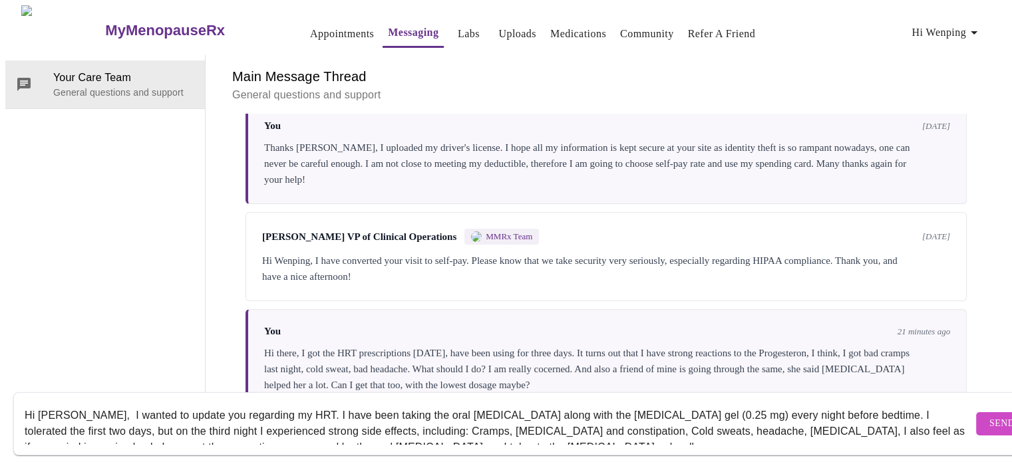
click at [393, 413] on textarea "Hi Jillian, I wanted to update you regarding my HRT. I have been taking the ora…" at bounding box center [499, 423] width 948 height 43
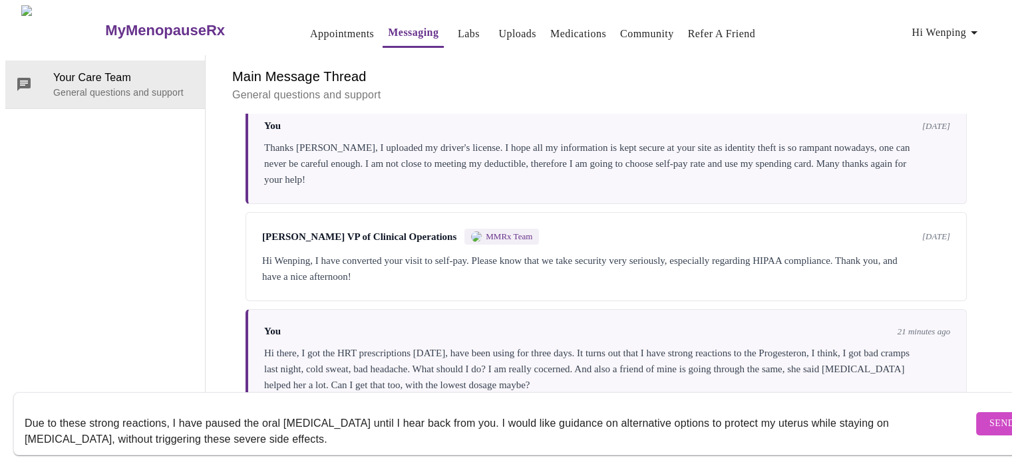
scroll to position [43, 0]
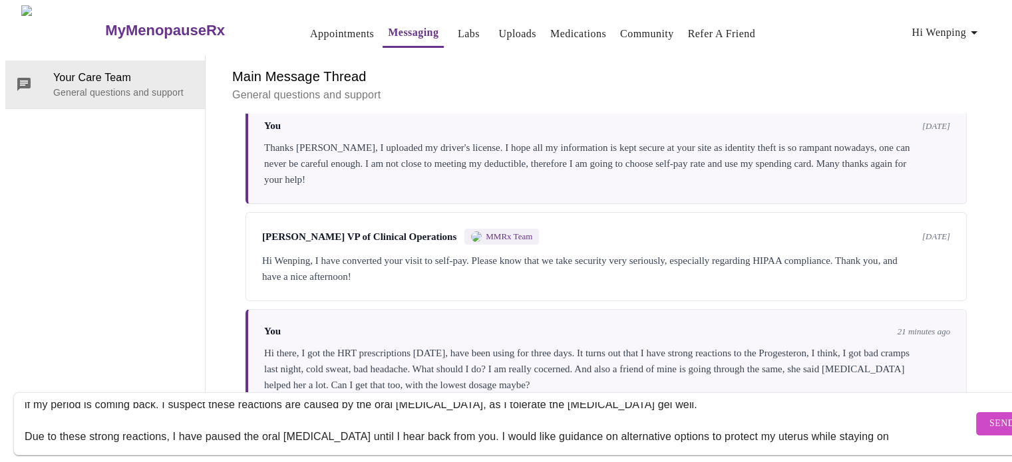
click at [364, 402] on textarea "Hi Jillian, I wanted to update you regarding my HRT. I have been taking the ora…" at bounding box center [499, 423] width 948 height 43
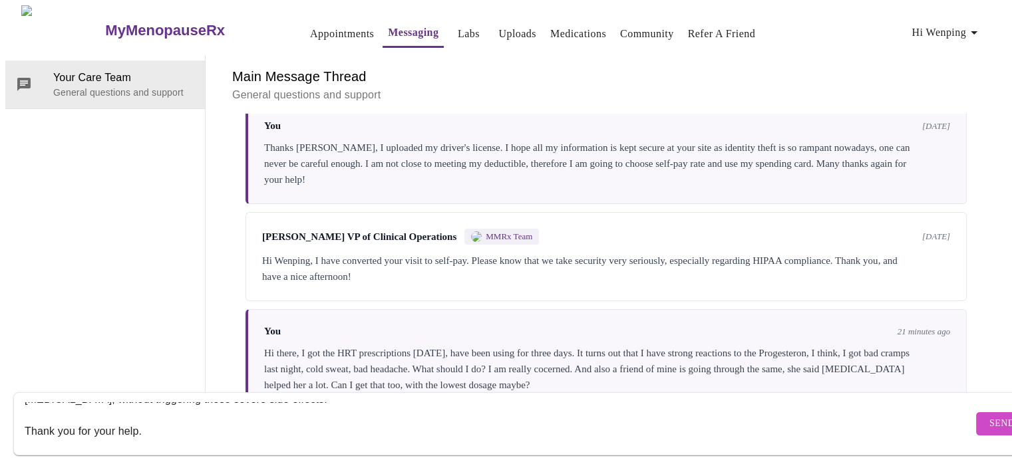
scroll to position [50, 0]
click at [162, 402] on textarea "Hi Jillian, I wanted to update you regarding my HRT. I have been taking the ora…" at bounding box center [499, 423] width 948 height 43
click at [169, 414] on textarea "Hi Jillian, I wanted to update you regarding my HRT. I have been taking the ora…" at bounding box center [499, 423] width 948 height 43
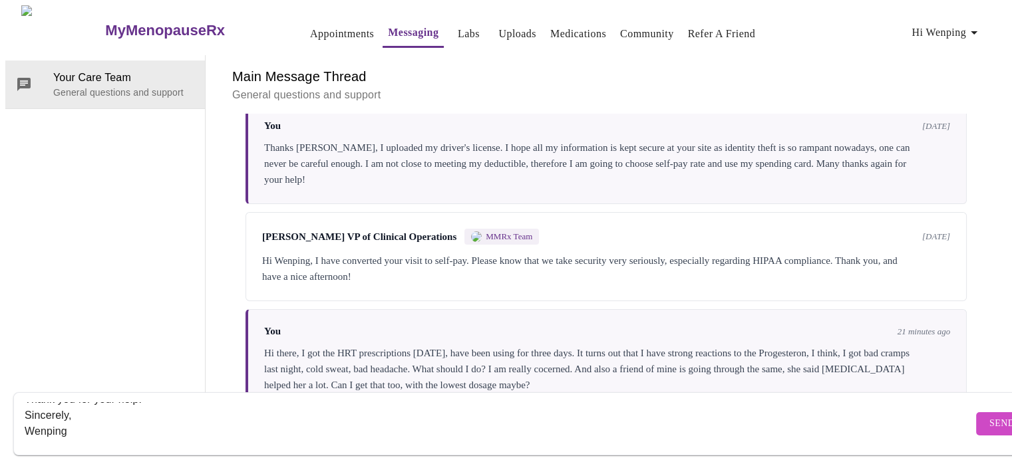
type textarea "Hi Jillian, I wanted to update you regarding my HRT. I have been taking the ora…"
click at [989, 416] on span "Send" at bounding box center [1001, 424] width 25 height 17
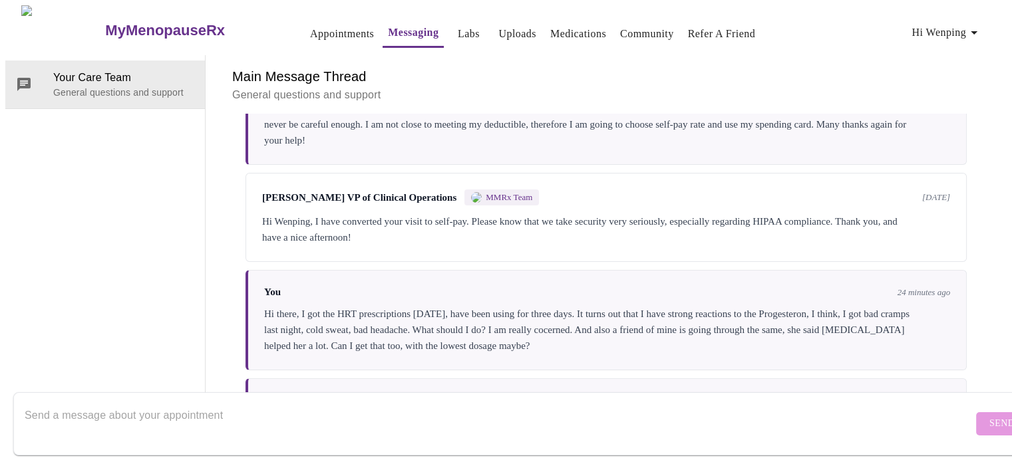
scroll to position [368, 0]
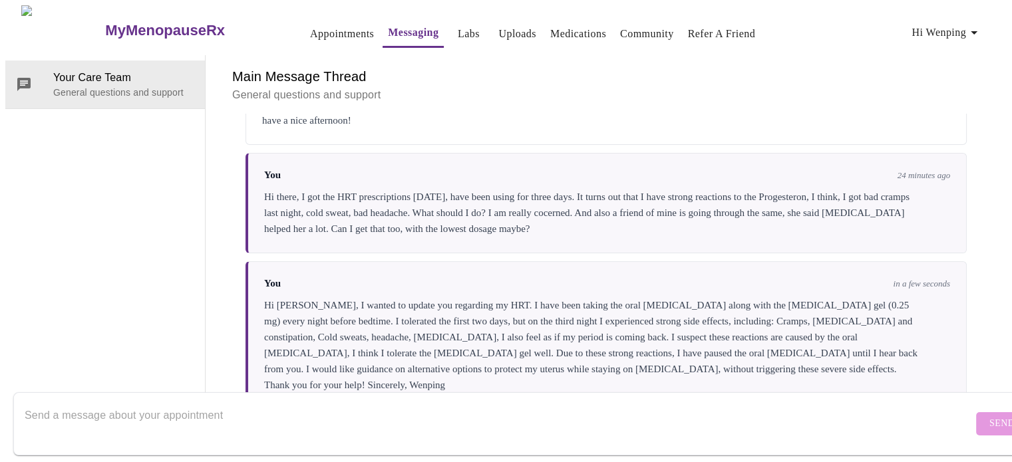
click at [785, 297] on div "Hi Jillian, I wanted to update you regarding my HRT. I have been taking the ora…" at bounding box center [607, 345] width 686 height 96
click at [904, 327] on div "Hi Jillian, I wanted to update you regarding my HRT. I have been taking the ora…" at bounding box center [607, 345] width 686 height 96
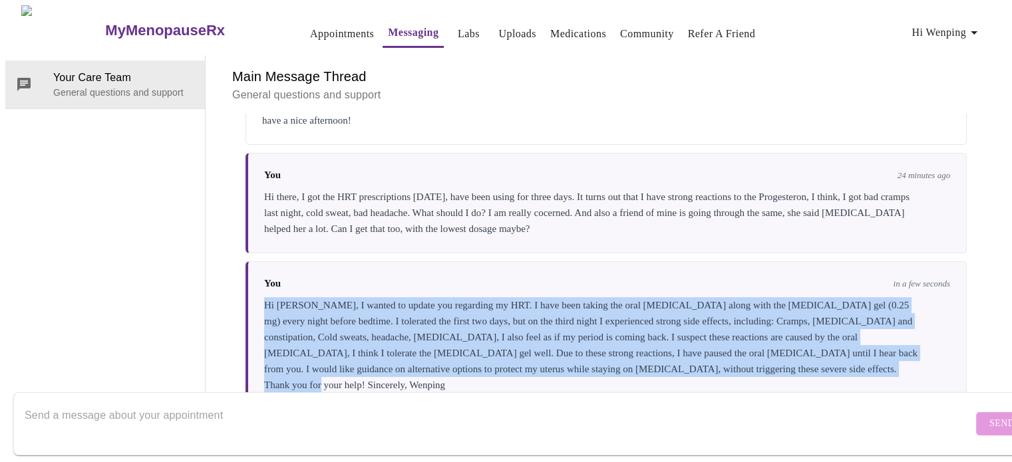
drag, startPoint x: 257, startPoint y: 249, endPoint x: 351, endPoint y: 332, distance: 124.9
click at [351, 332] on div "You in a few seconds Hi Jillian, I wanted to update you regarding my HRT. I hav…" at bounding box center [605, 335] width 721 height 148
copy div "Hi Jillian, I wanted to update you regarding my HRT. I have been taking the ora…"
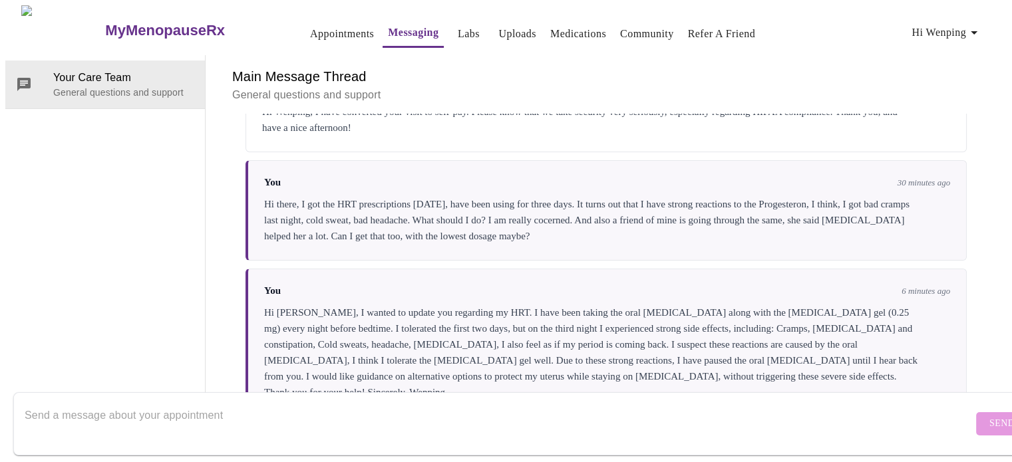
scroll to position [368, 0]
